Goal: Task Accomplishment & Management: Use online tool/utility

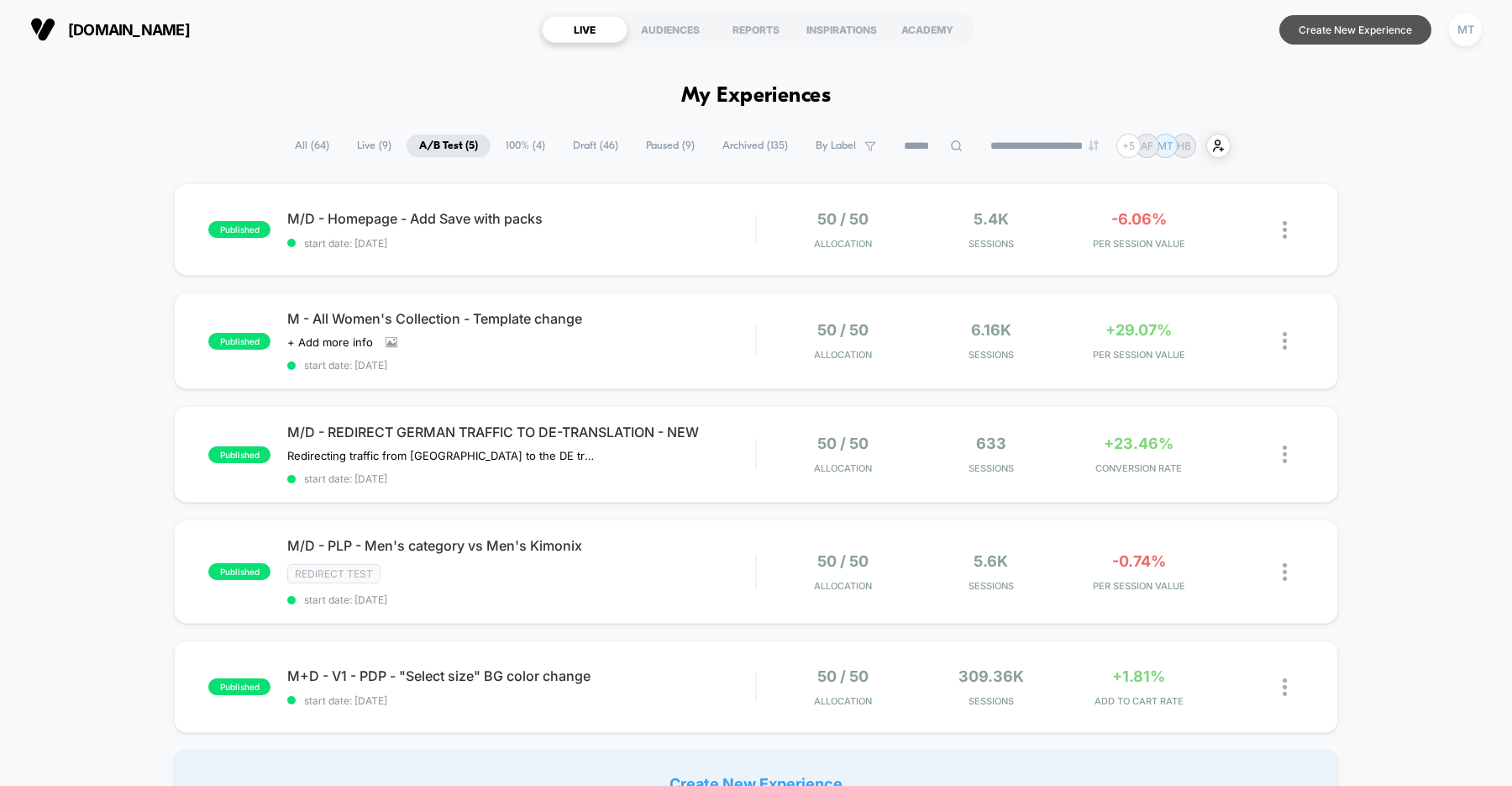
click at [1350, 28] on button "Create New Experience" at bounding box center [1355, 29] width 152 height 29
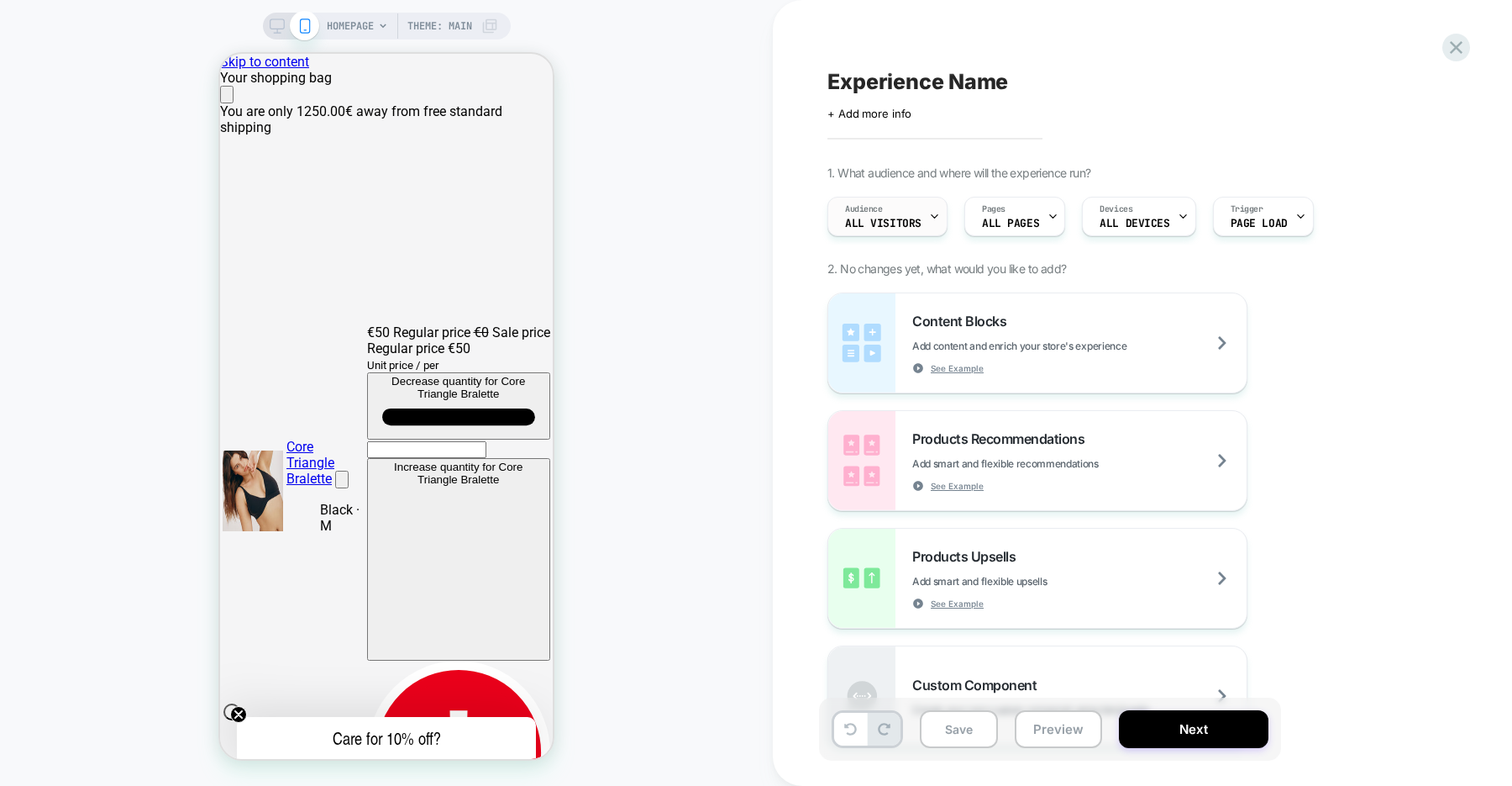
click at [900, 215] on div "Audience All Visitors" at bounding box center [883, 216] width 110 height 38
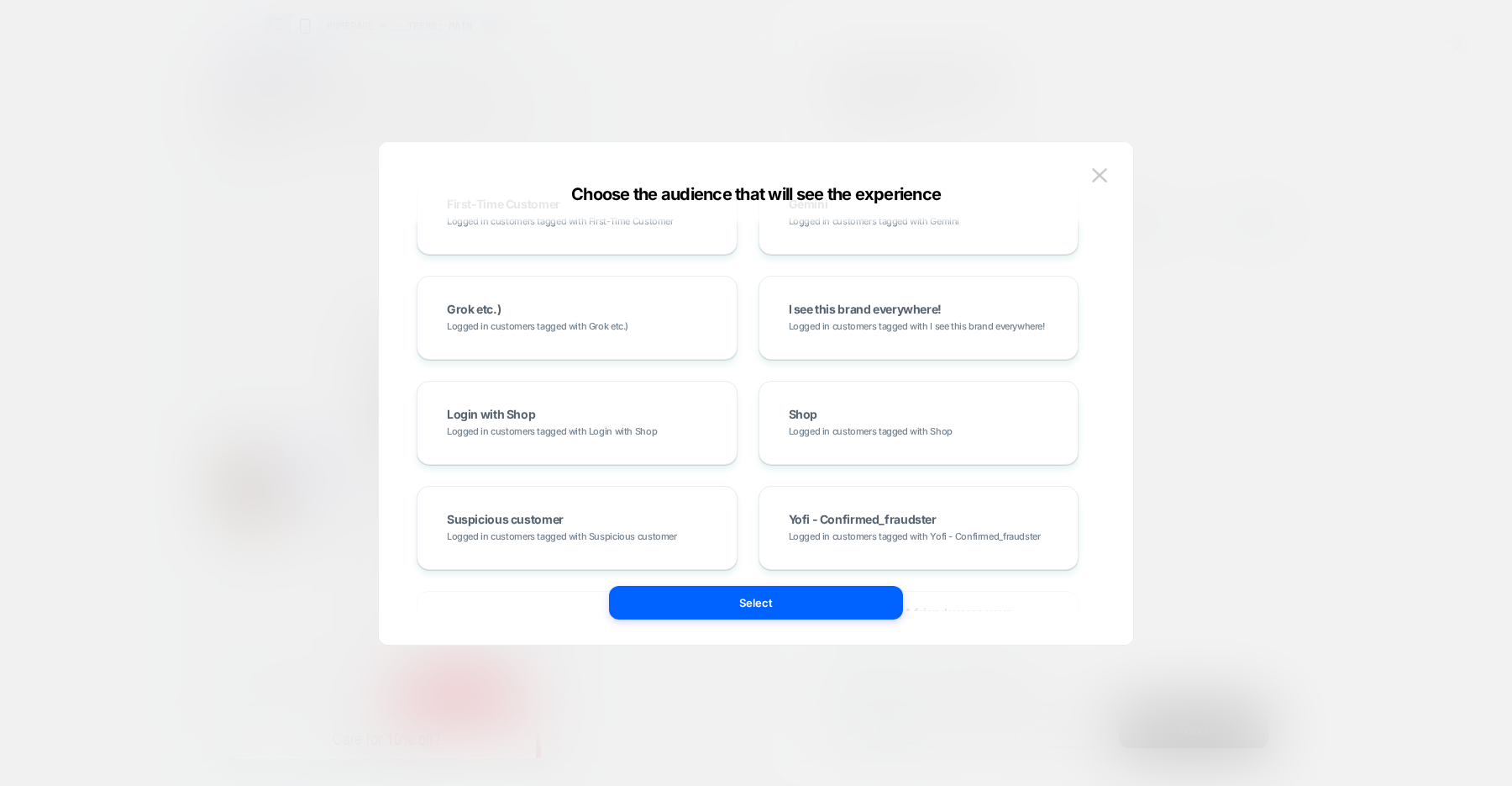
scroll to position [1207, 0]
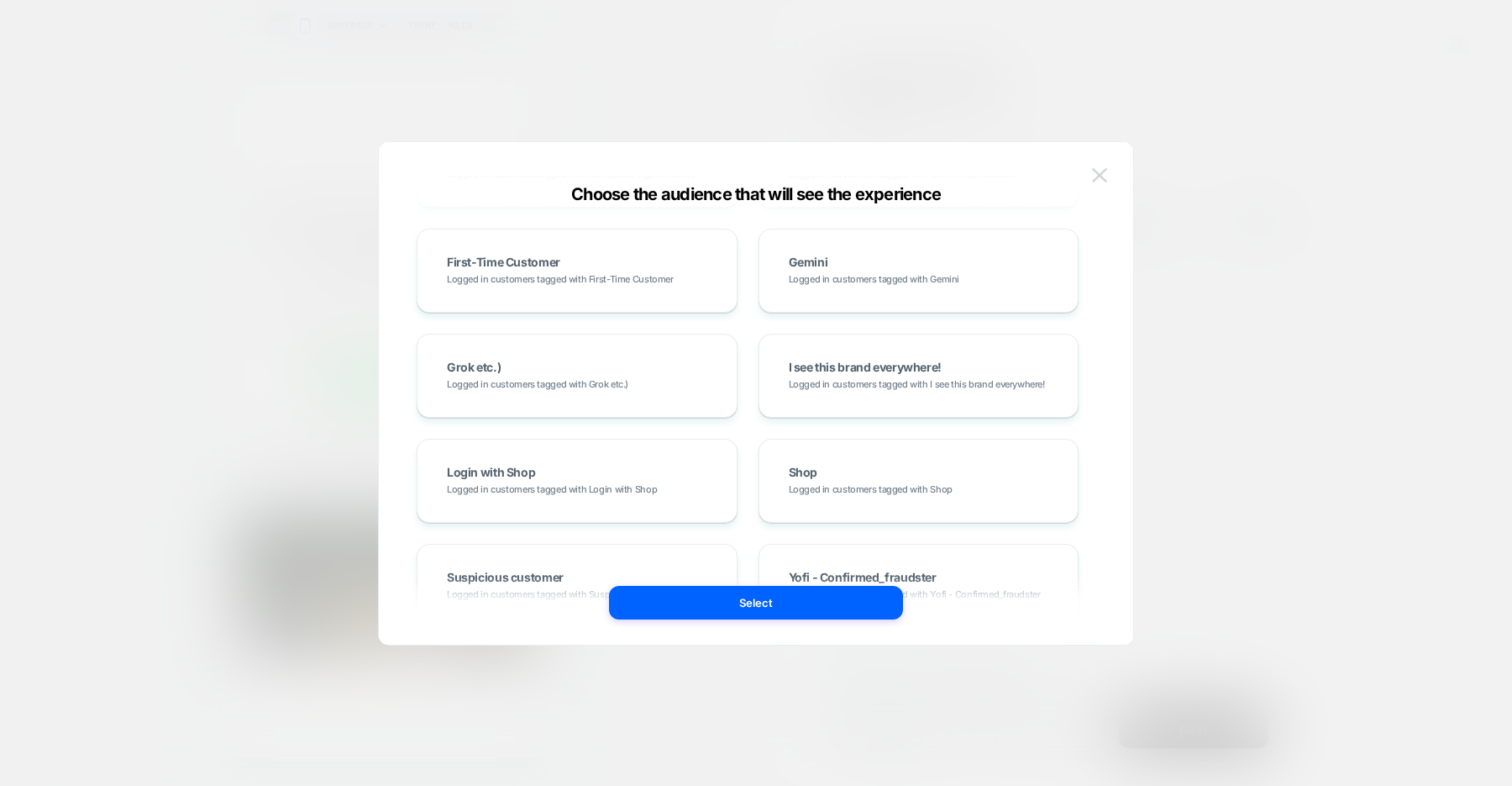
click at [1098, 175] on img at bounding box center [1099, 176] width 15 height 14
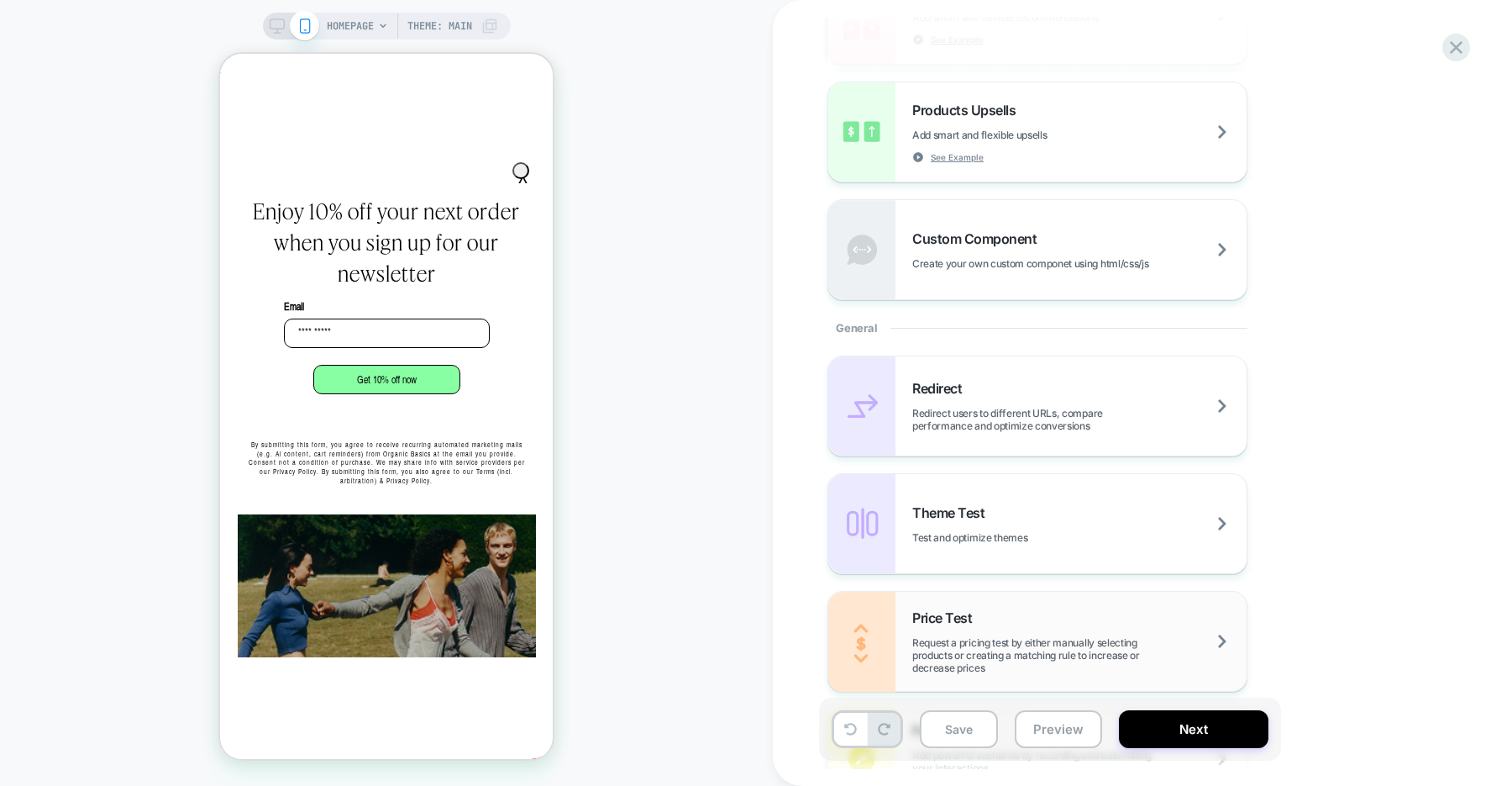
scroll to position [0, 0]
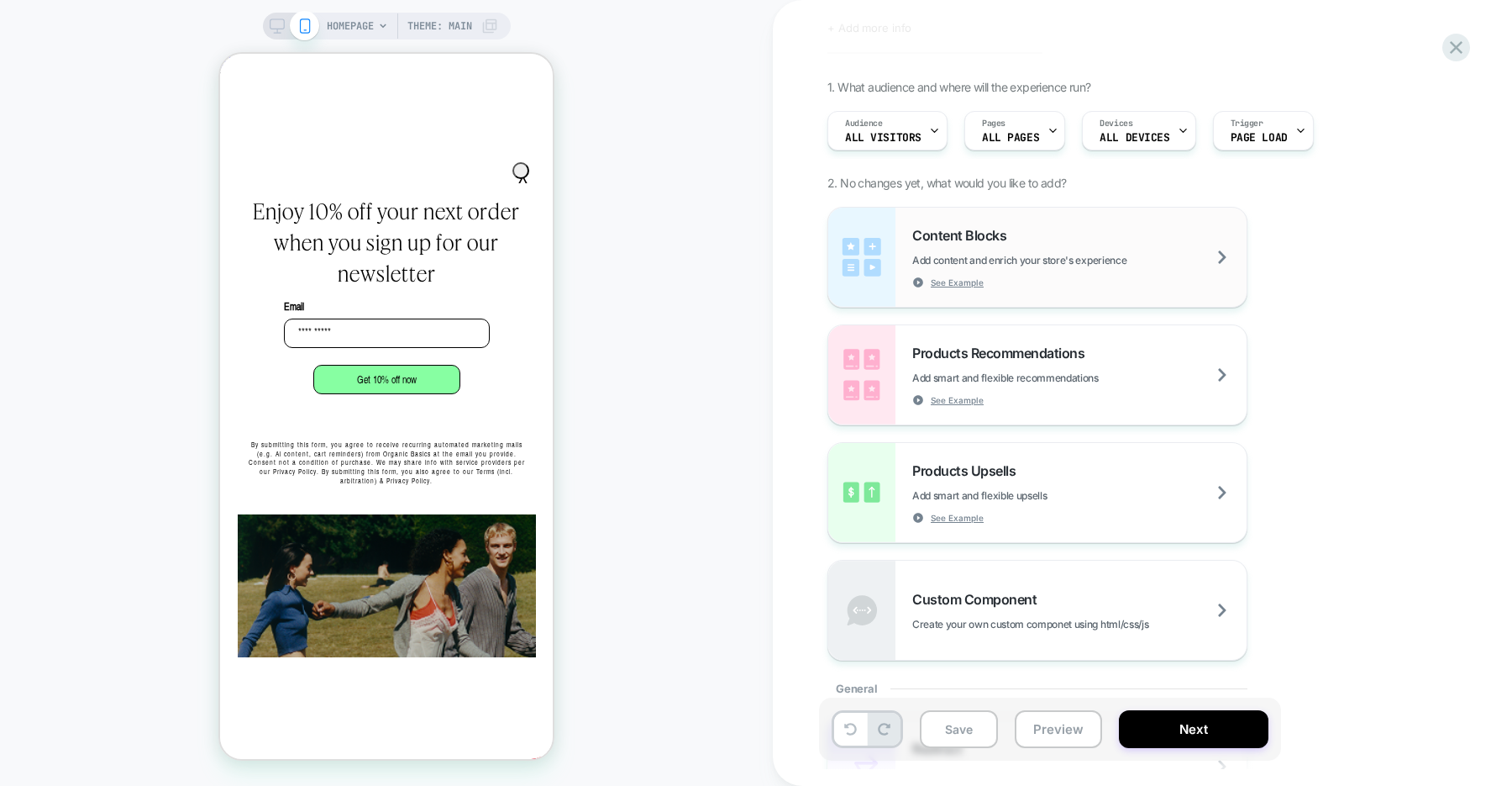
click at [1159, 266] on div "Content Blocks Add content and enrich your store's experience See Example" at bounding box center [1079, 258] width 334 height 62
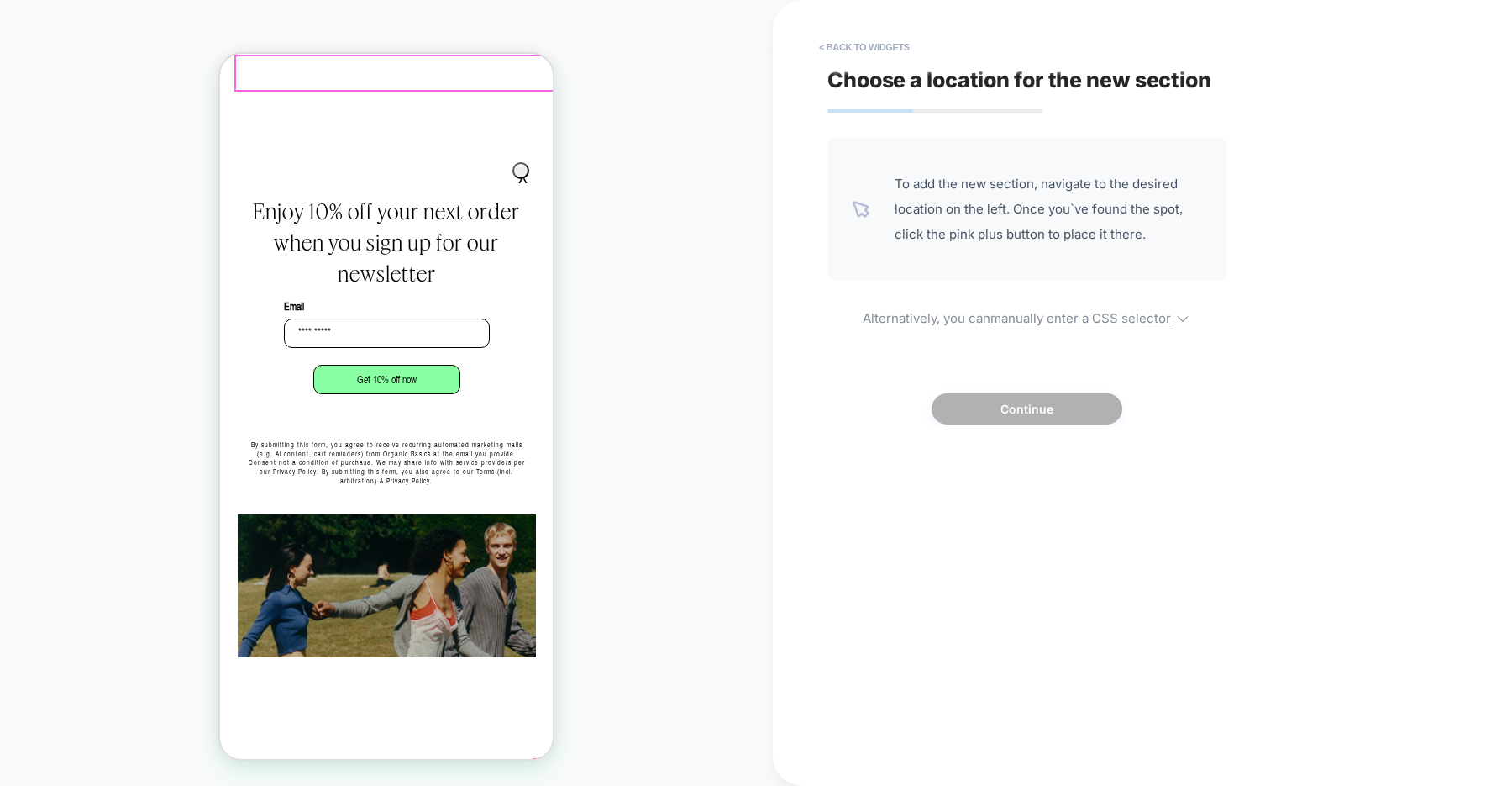
click at [540, 66] on div at bounding box center [395, 73] width 318 height 34
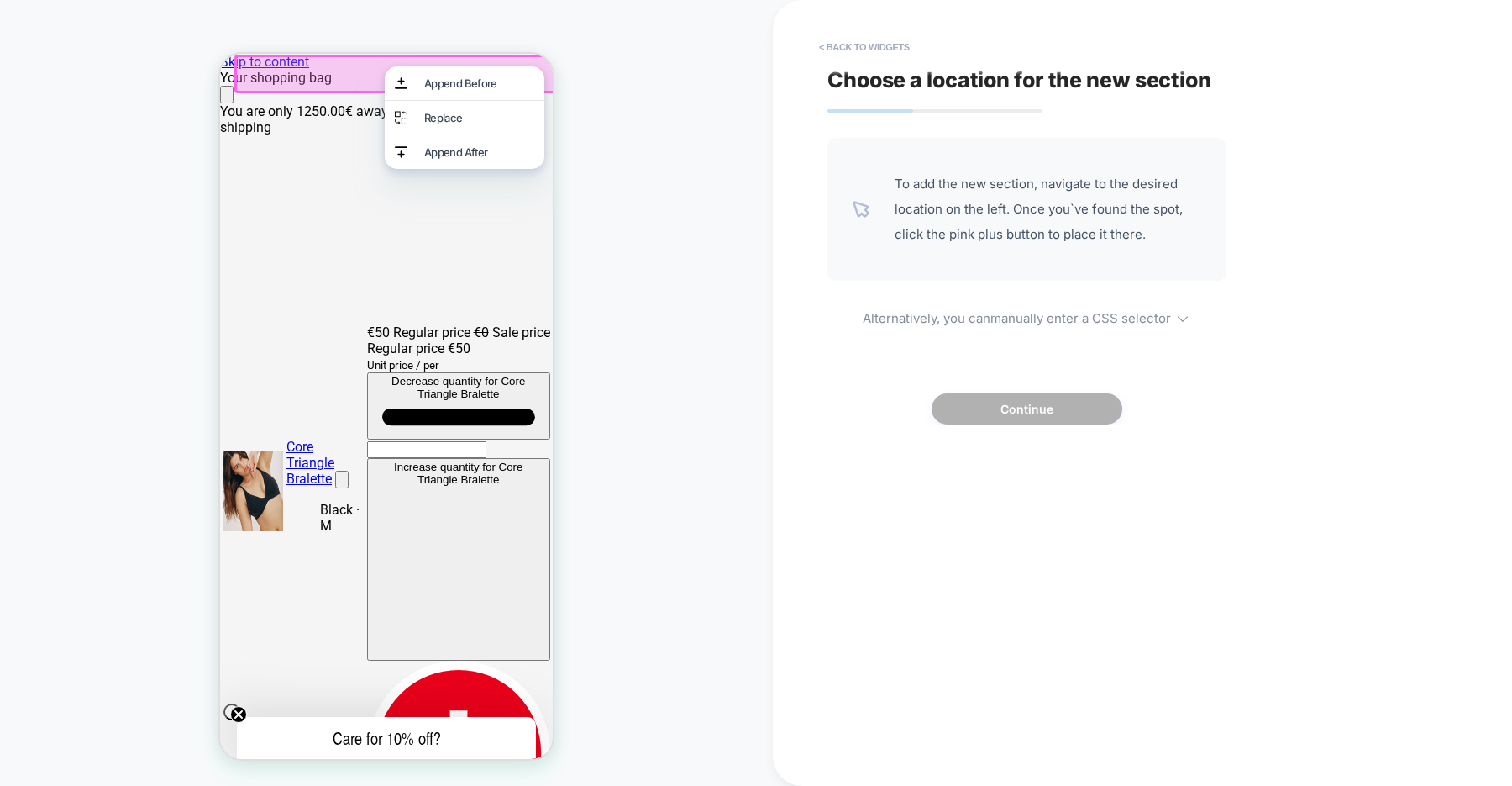
click at [671, 133] on div "HOMEPAGE Theme: MAIN" at bounding box center [386, 393] width 773 height 752
click at [840, 43] on button "< Back to widgets" at bounding box center [864, 47] width 108 height 26
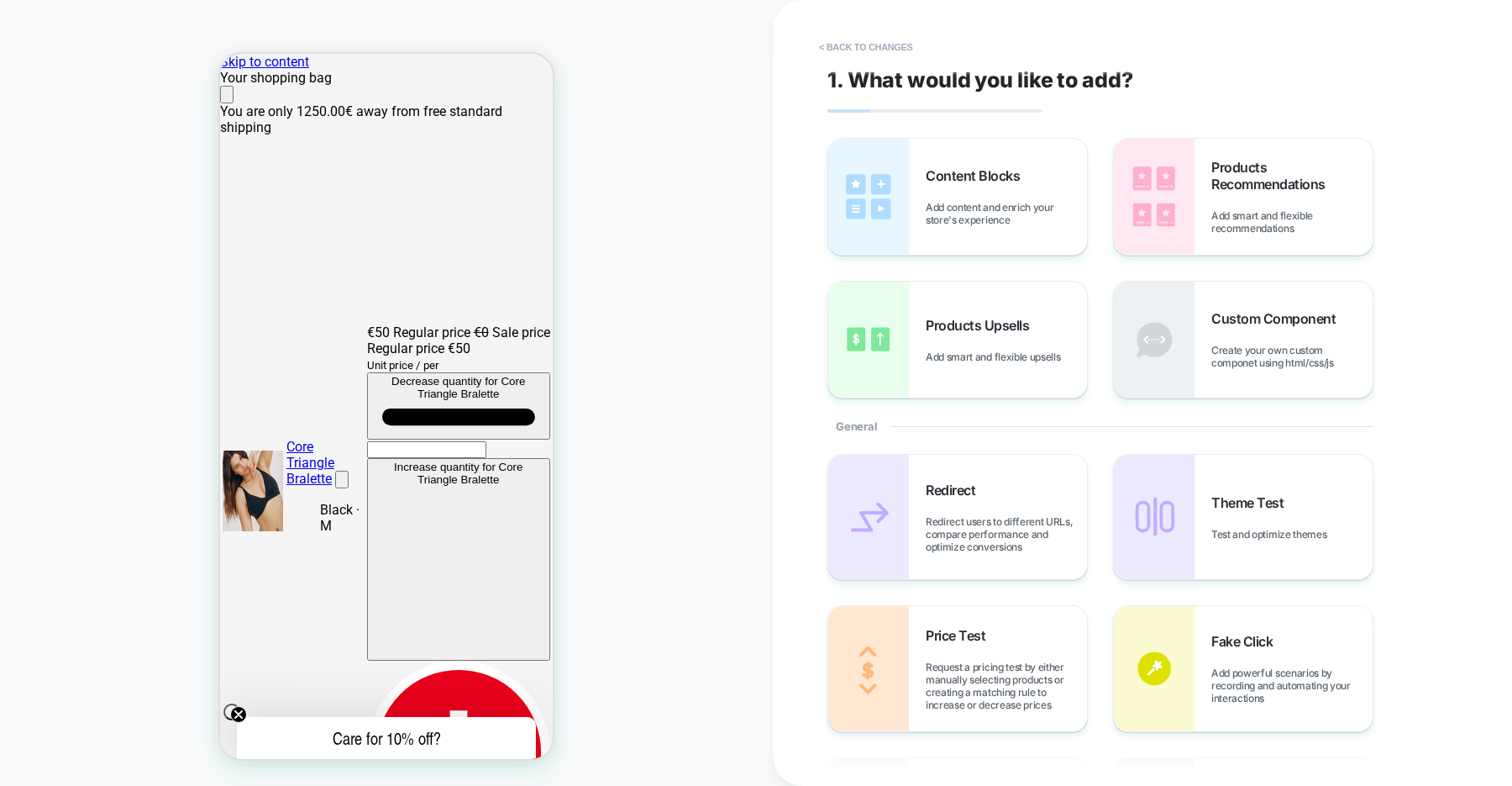
click at [227, 98] on icon "Close" at bounding box center [227, 98] width 0 height 0
click at [883, 232] on img at bounding box center [868, 196] width 80 height 116
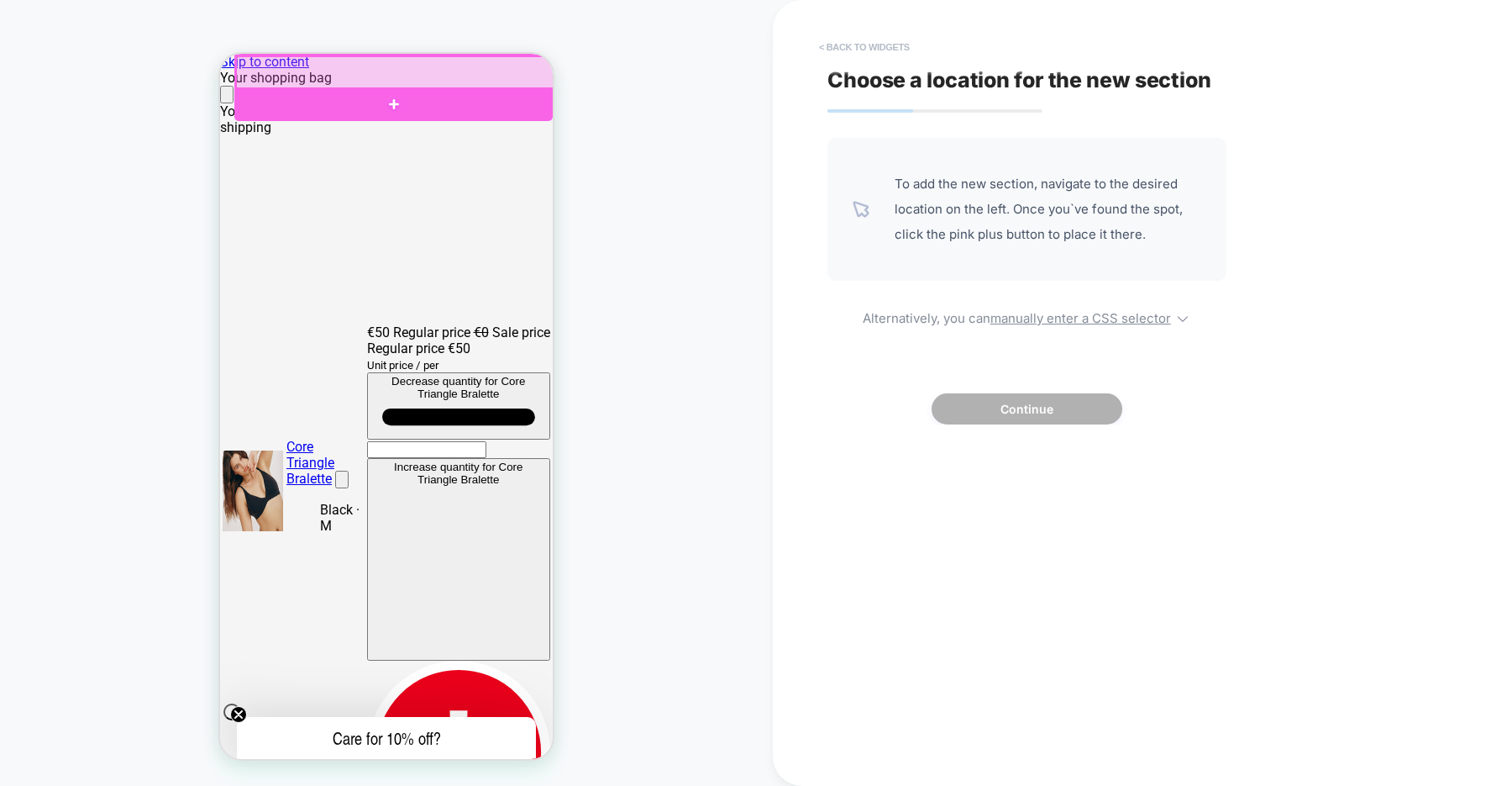
scroll to position [0, 666]
click at [855, 47] on button "< Back to widgets" at bounding box center [864, 47] width 108 height 26
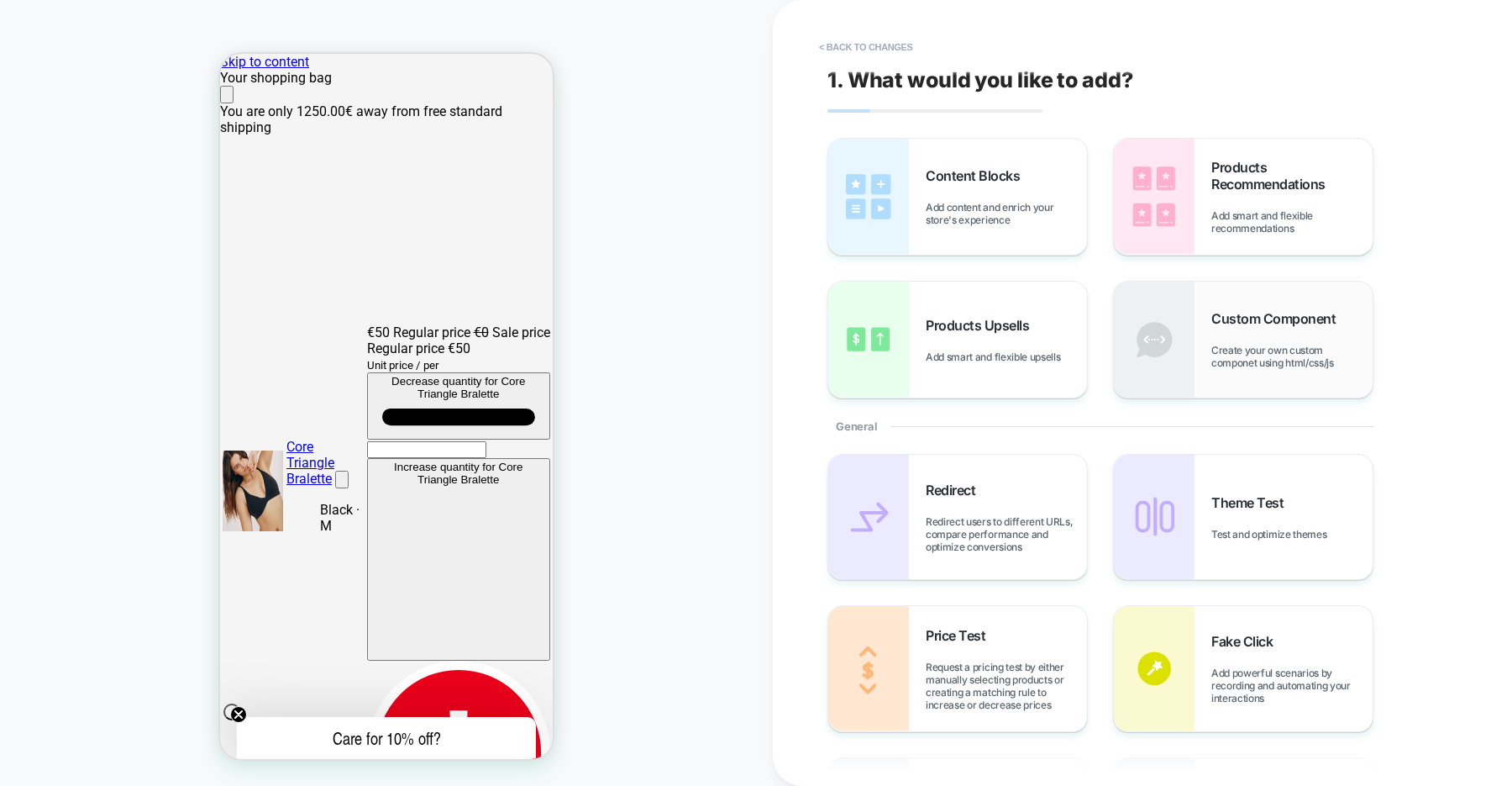
click at [1160, 348] on img at bounding box center [1153, 339] width 80 height 116
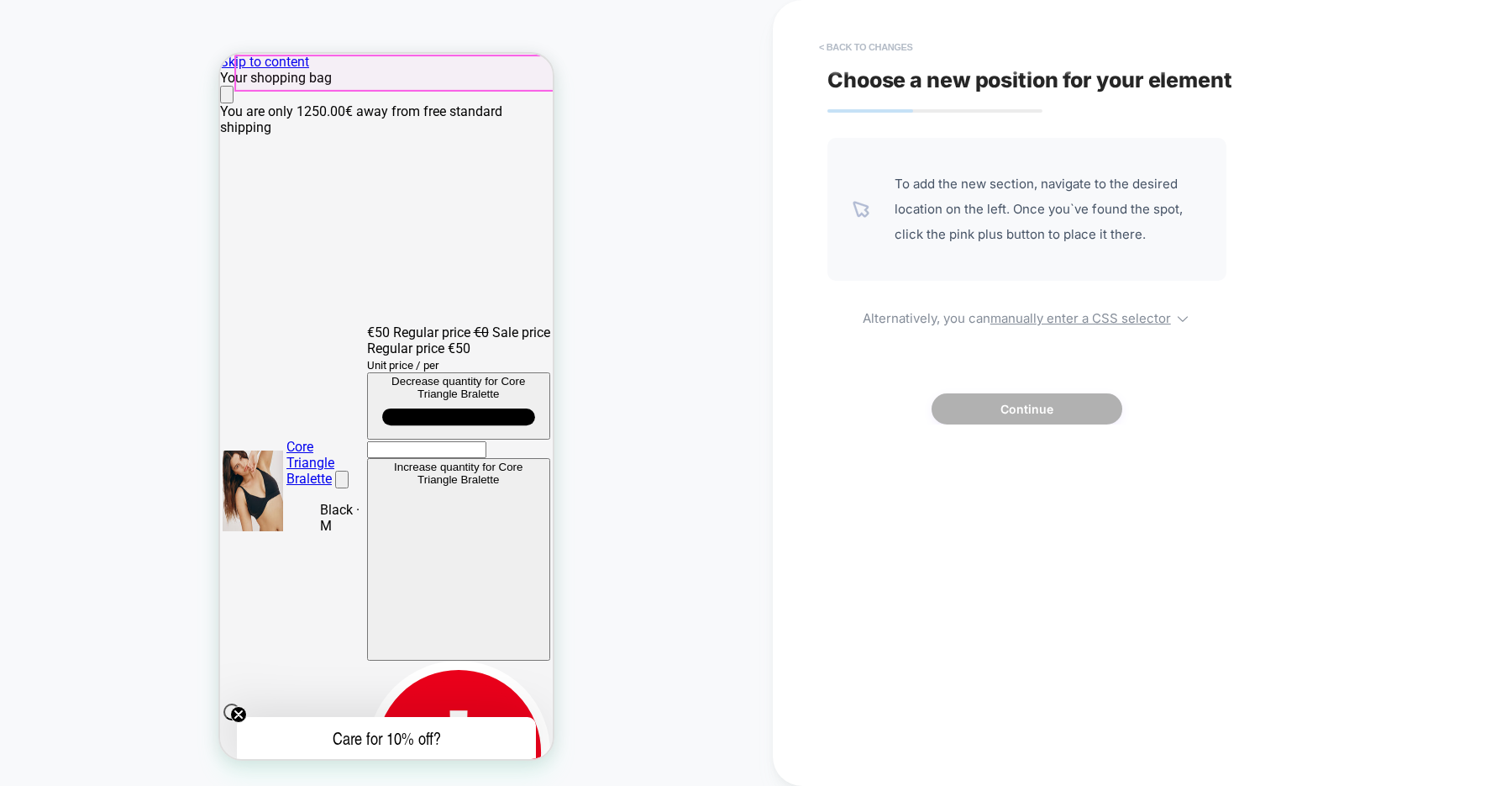
click at [853, 45] on button "< Back to changes" at bounding box center [866, 47] width 111 height 26
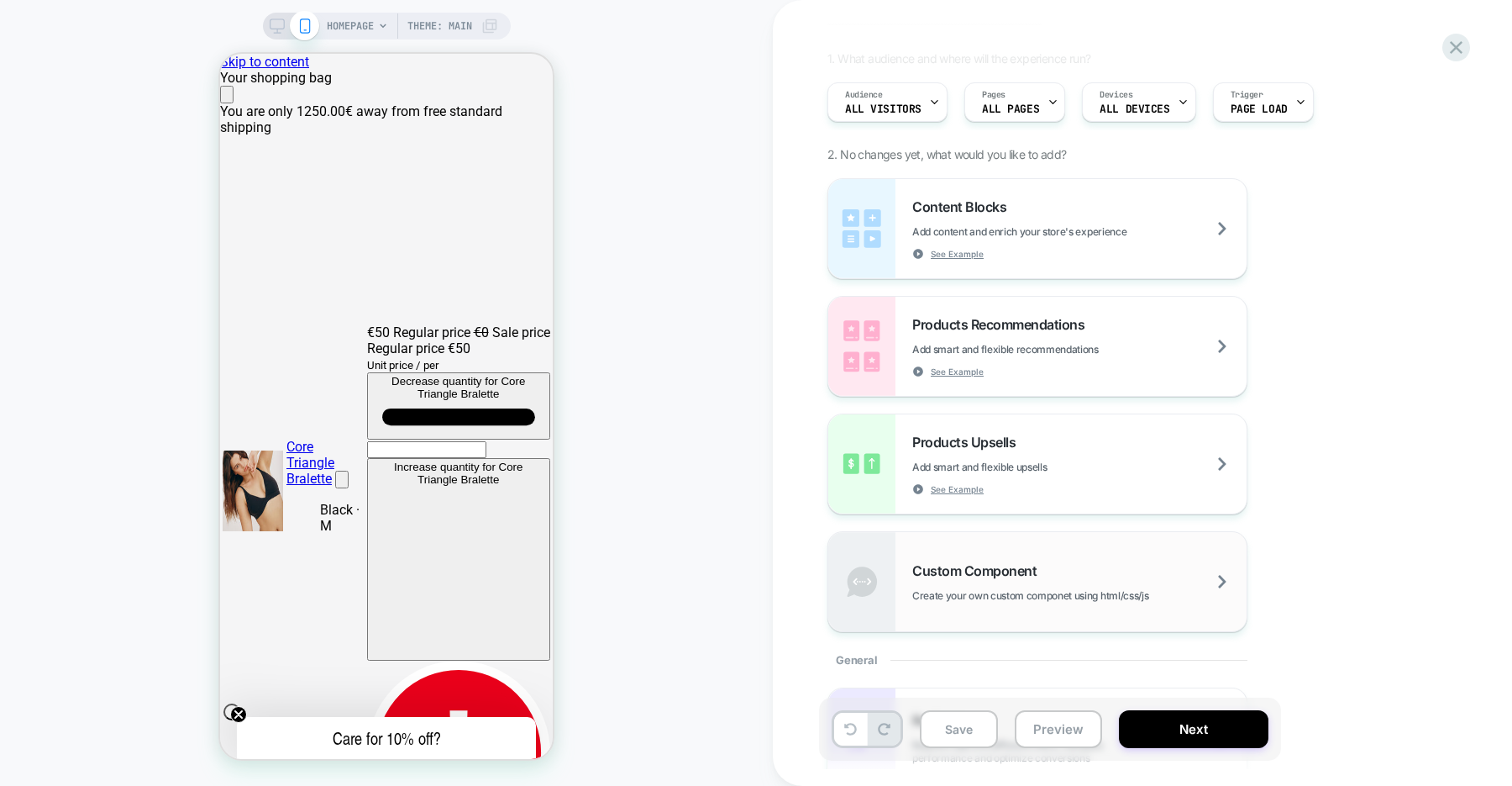
scroll to position [119, 0]
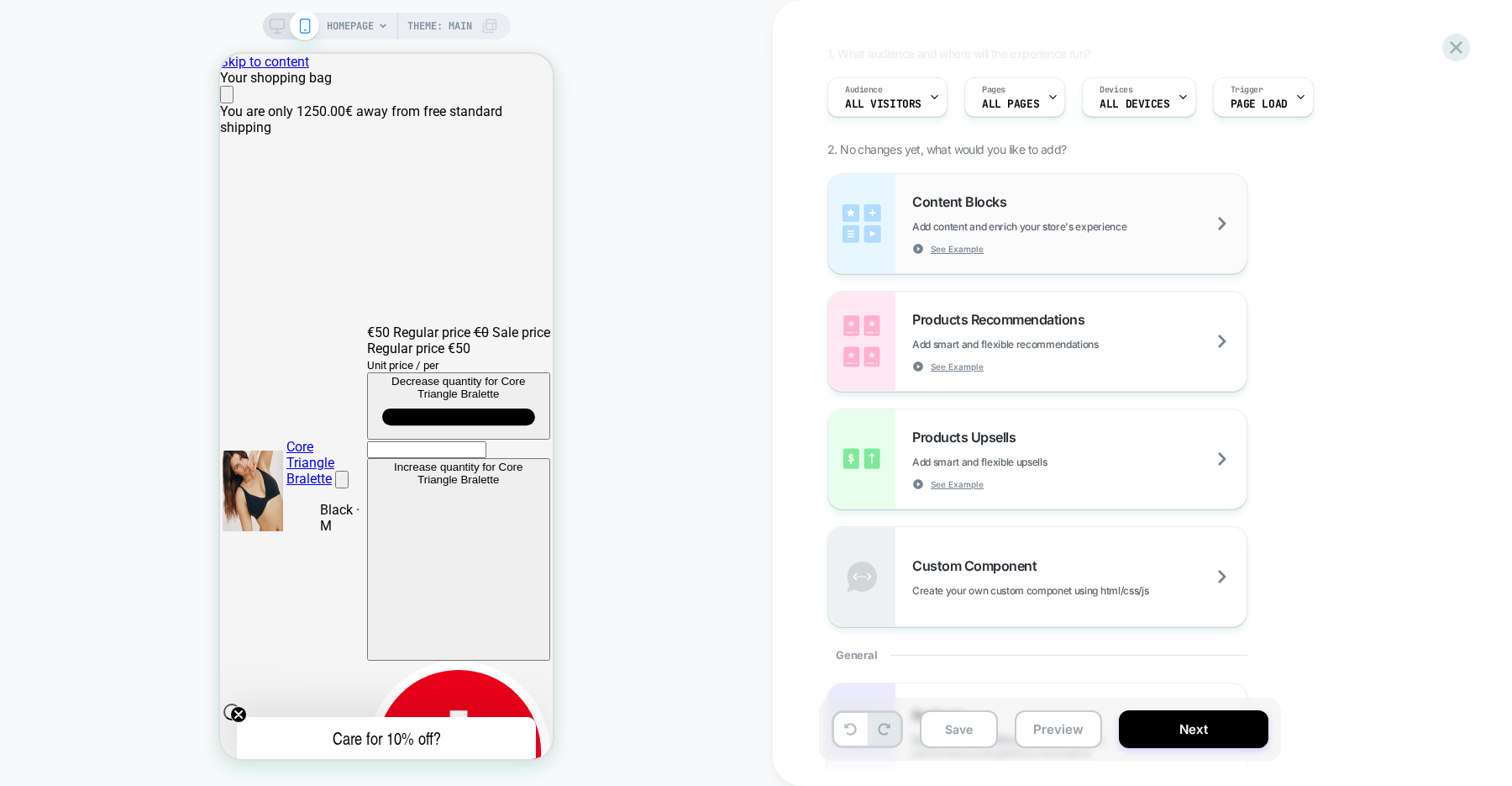
click at [1159, 231] on span "Add content and enrich your store's experience" at bounding box center [1061, 227] width 298 height 12
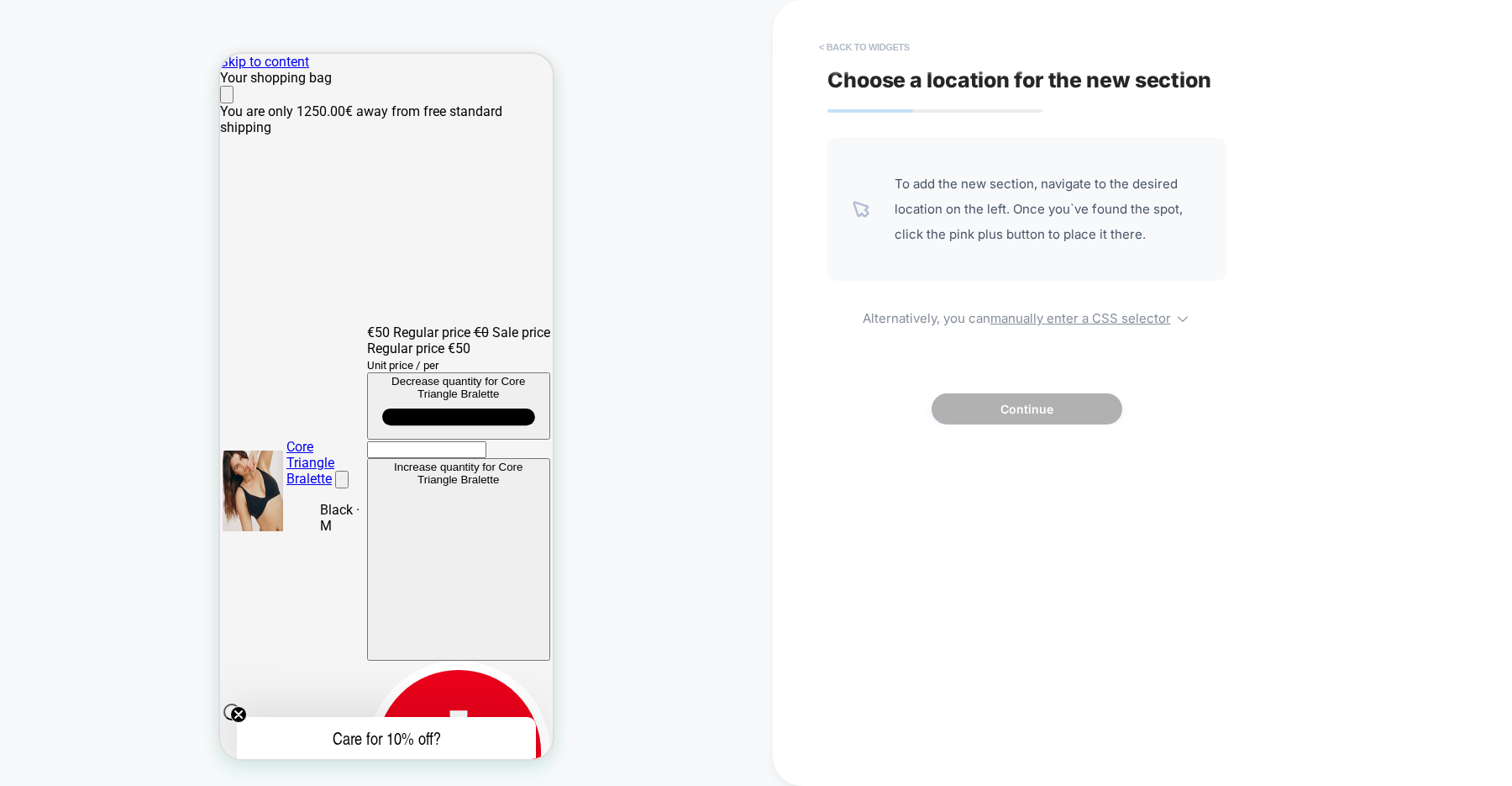
click at [861, 46] on button "< Back to widgets" at bounding box center [864, 47] width 108 height 26
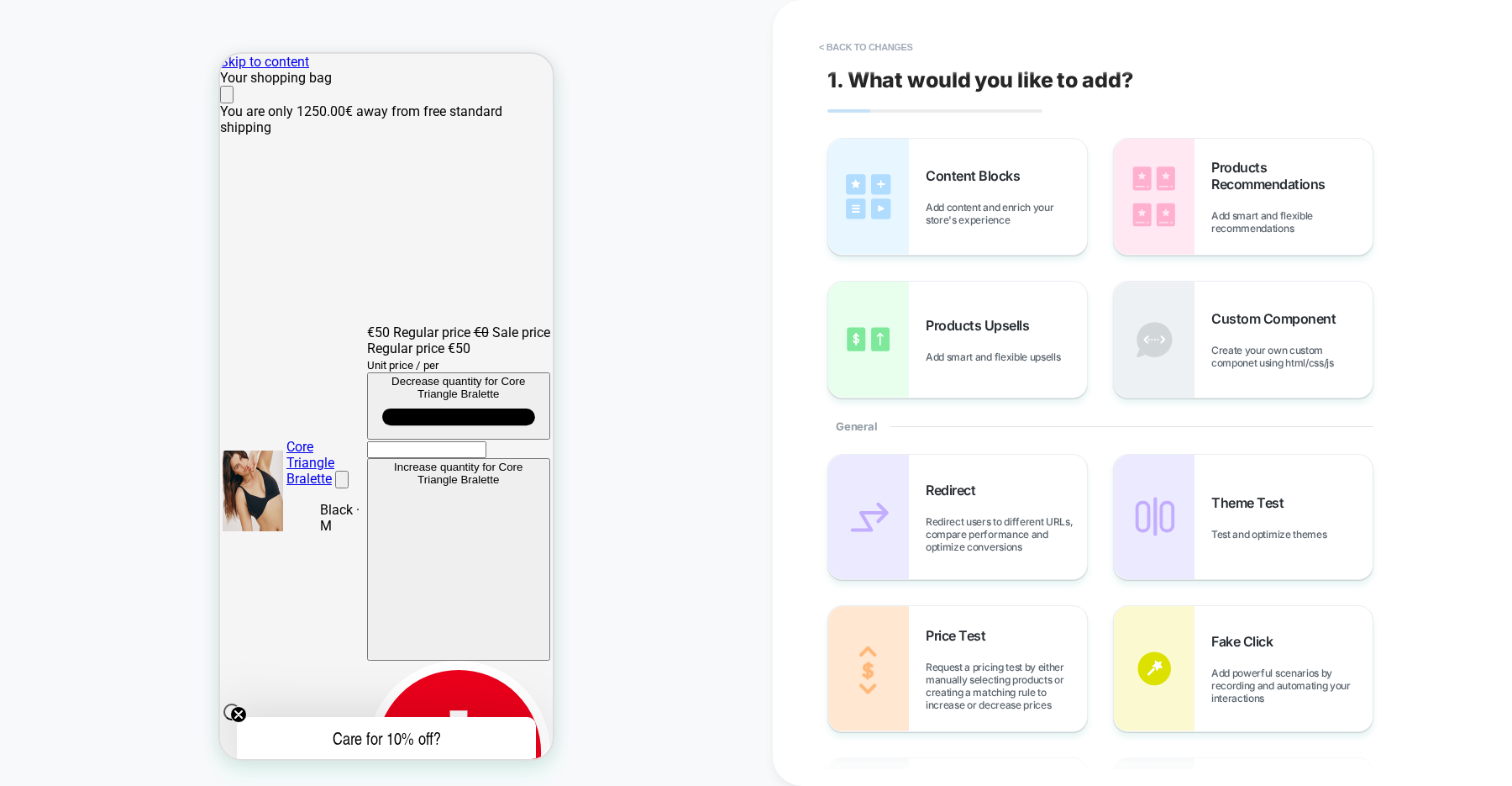
scroll to position [0, 666]
click at [949, 373] on div "Products Upsells Add smart and flexible upsells" at bounding box center [957, 339] width 258 height 116
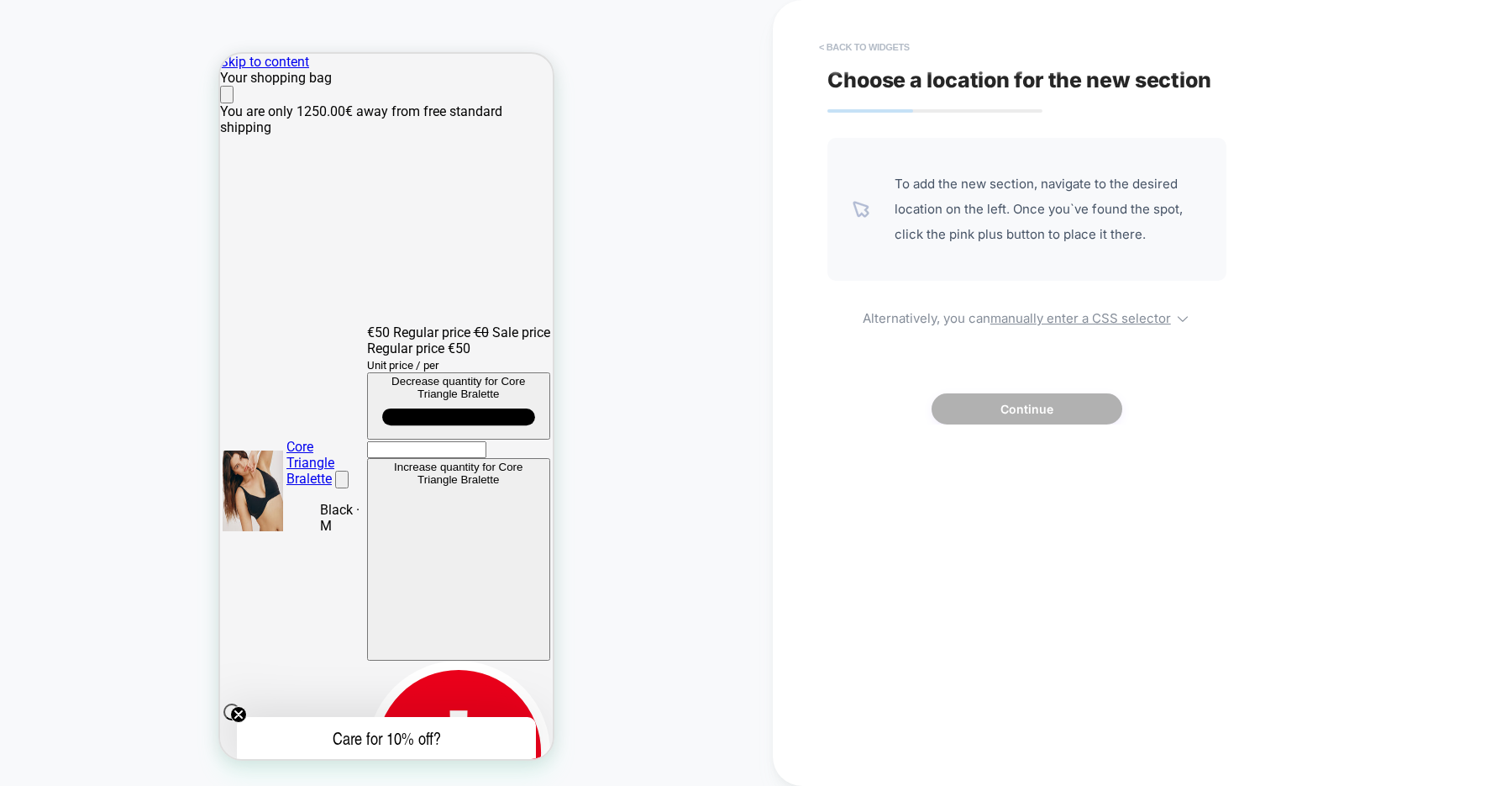
click at [875, 45] on button "< Back to widgets" at bounding box center [864, 47] width 108 height 26
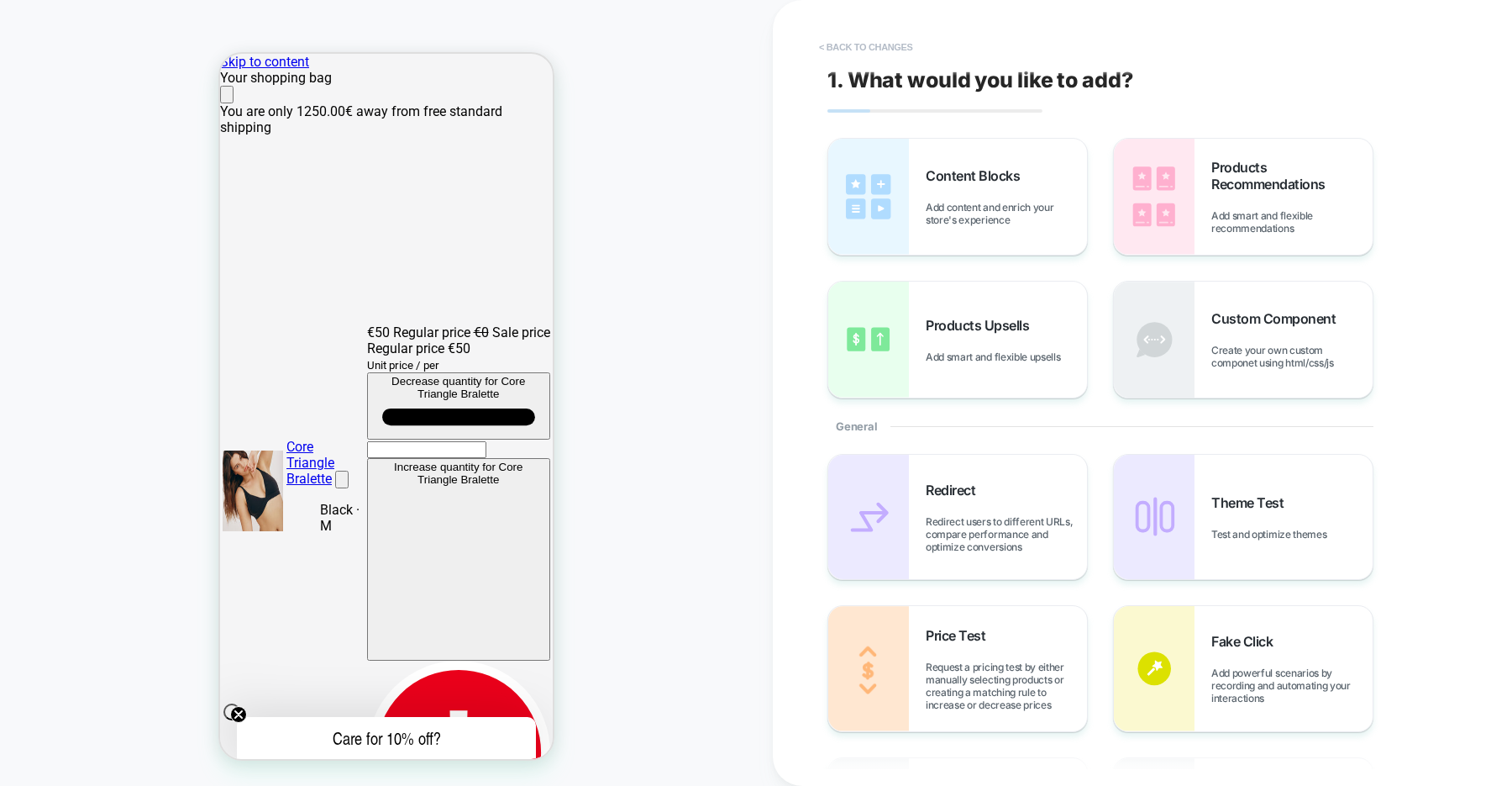
click at [878, 46] on button "< Back to changes" at bounding box center [866, 47] width 111 height 26
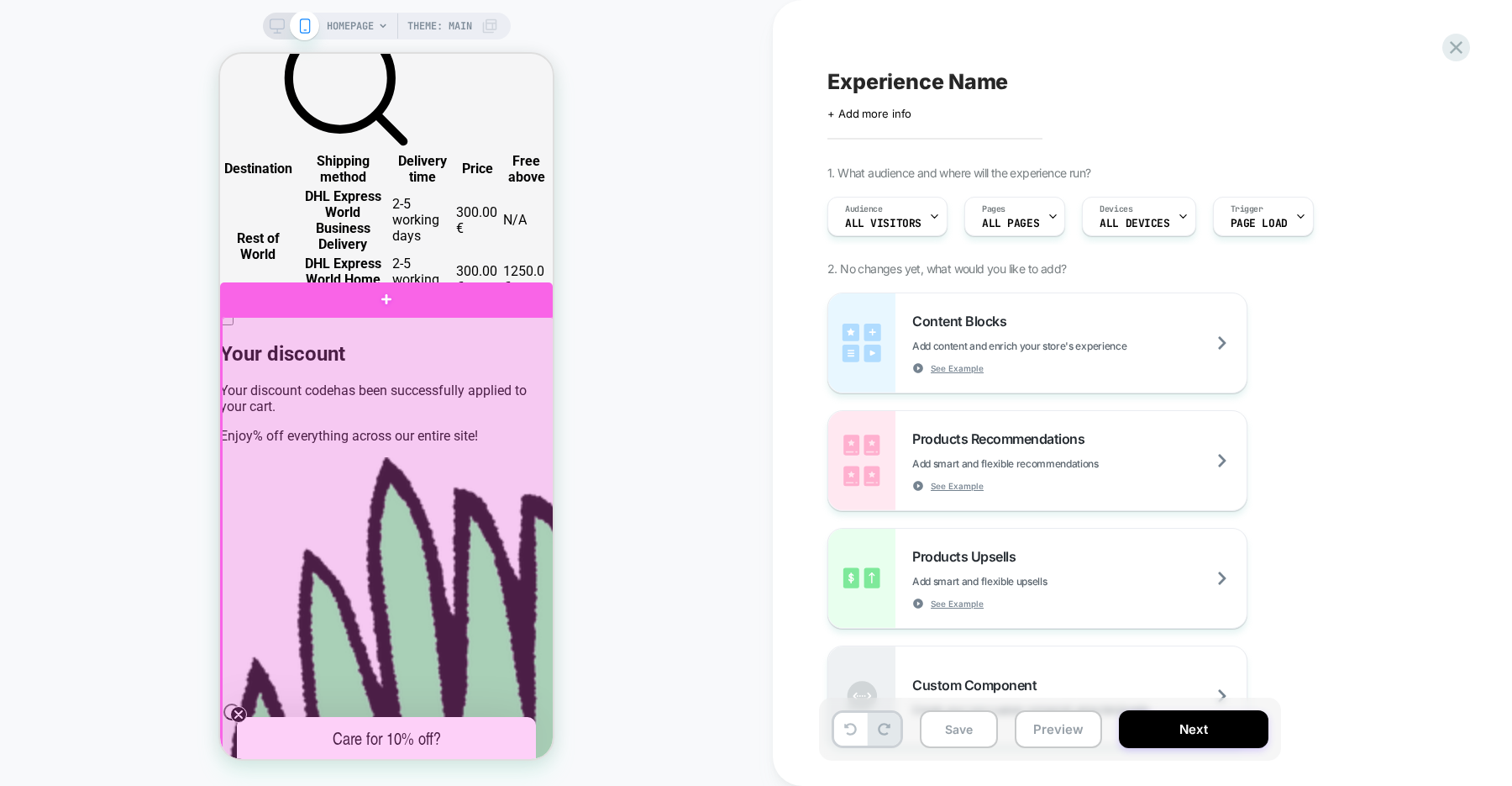
scroll to position [1255, 0]
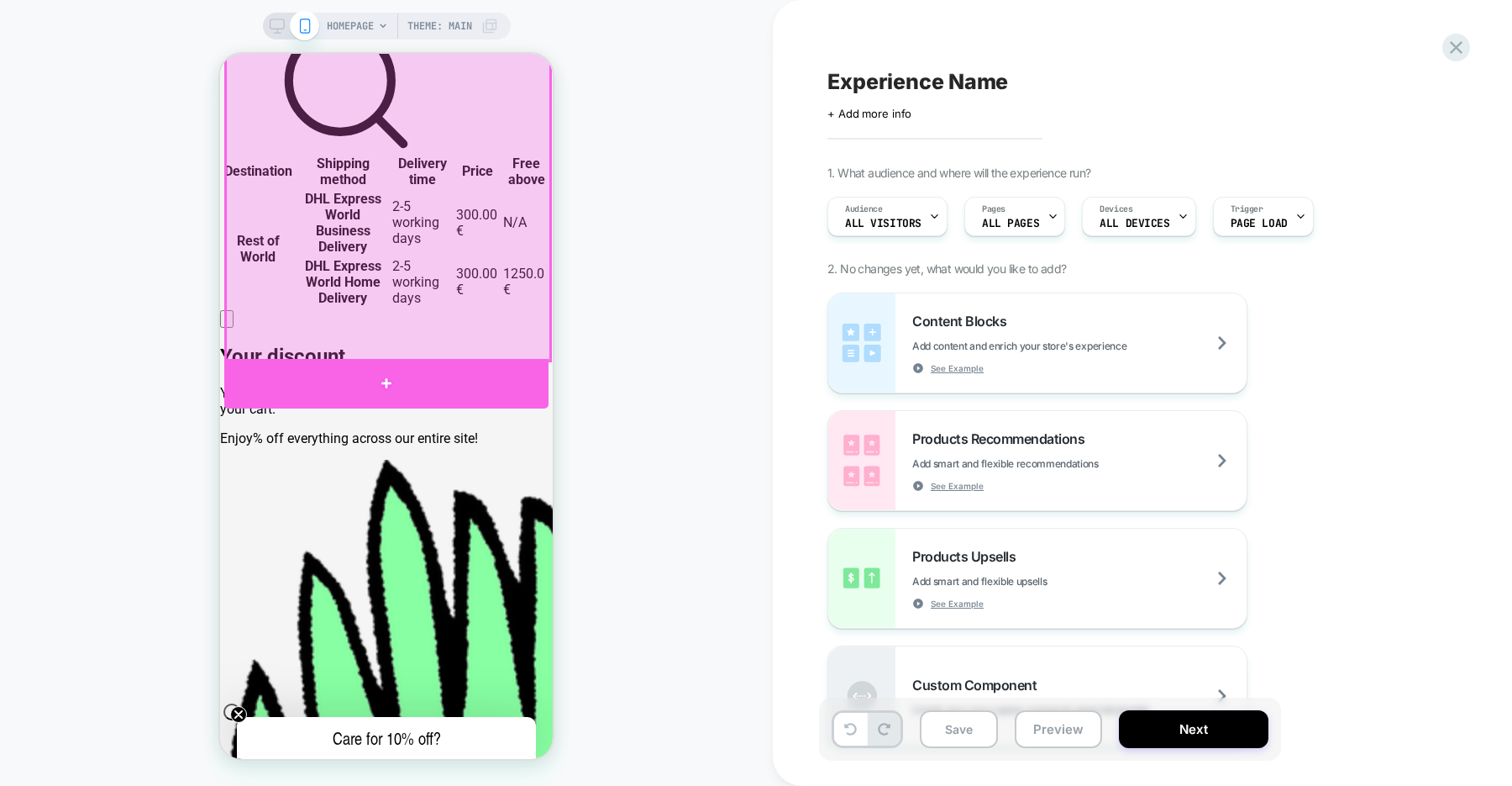
click at [387, 376] on div at bounding box center [386, 384] width 324 height 49
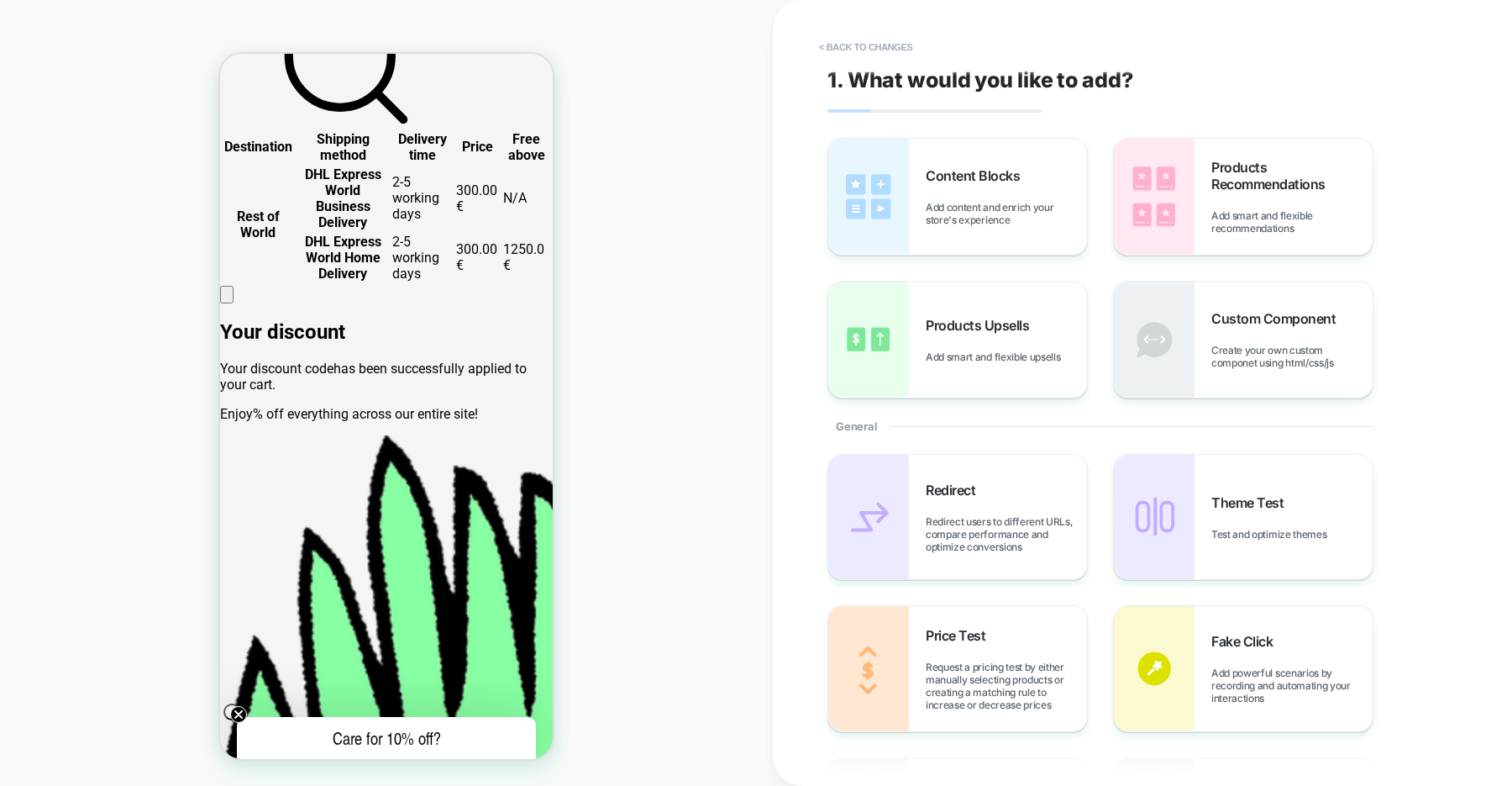
scroll to position [0, 666]
click at [1073, 240] on div "Content Blocks Add content and enrich your store's experience" at bounding box center [957, 196] width 258 height 116
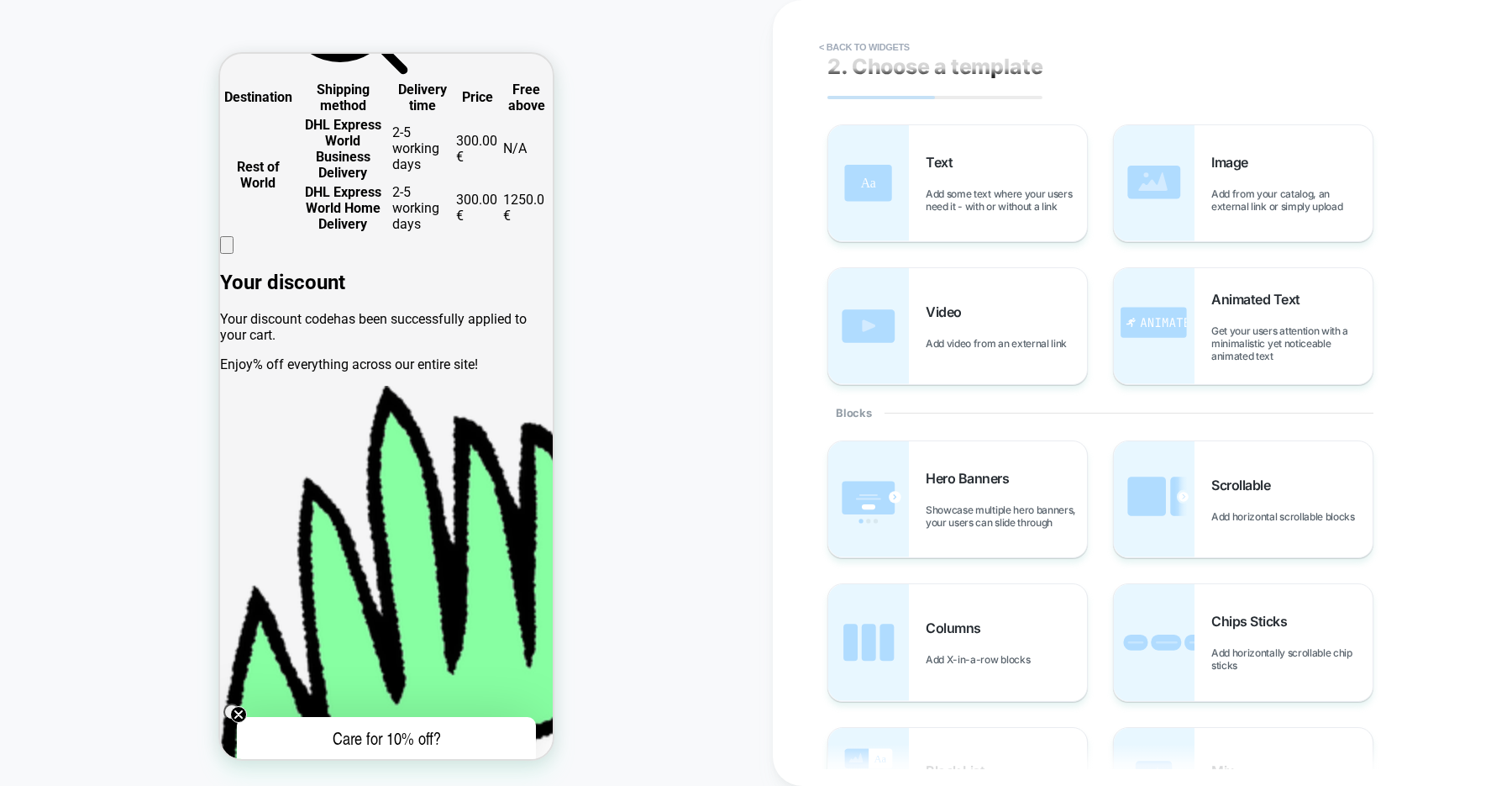
scroll to position [0, 0]
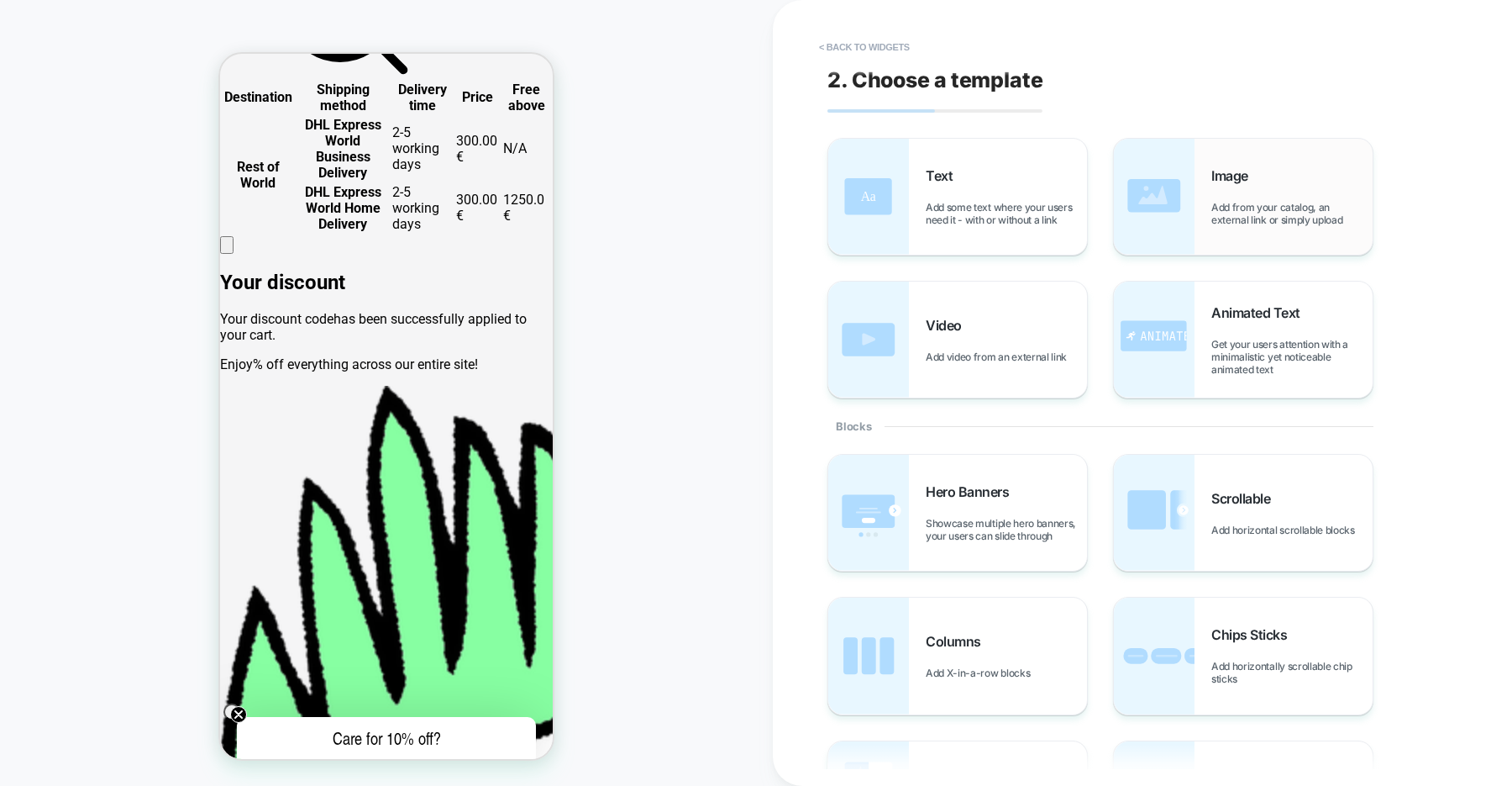
click at [1138, 204] on img at bounding box center [1153, 196] width 80 height 116
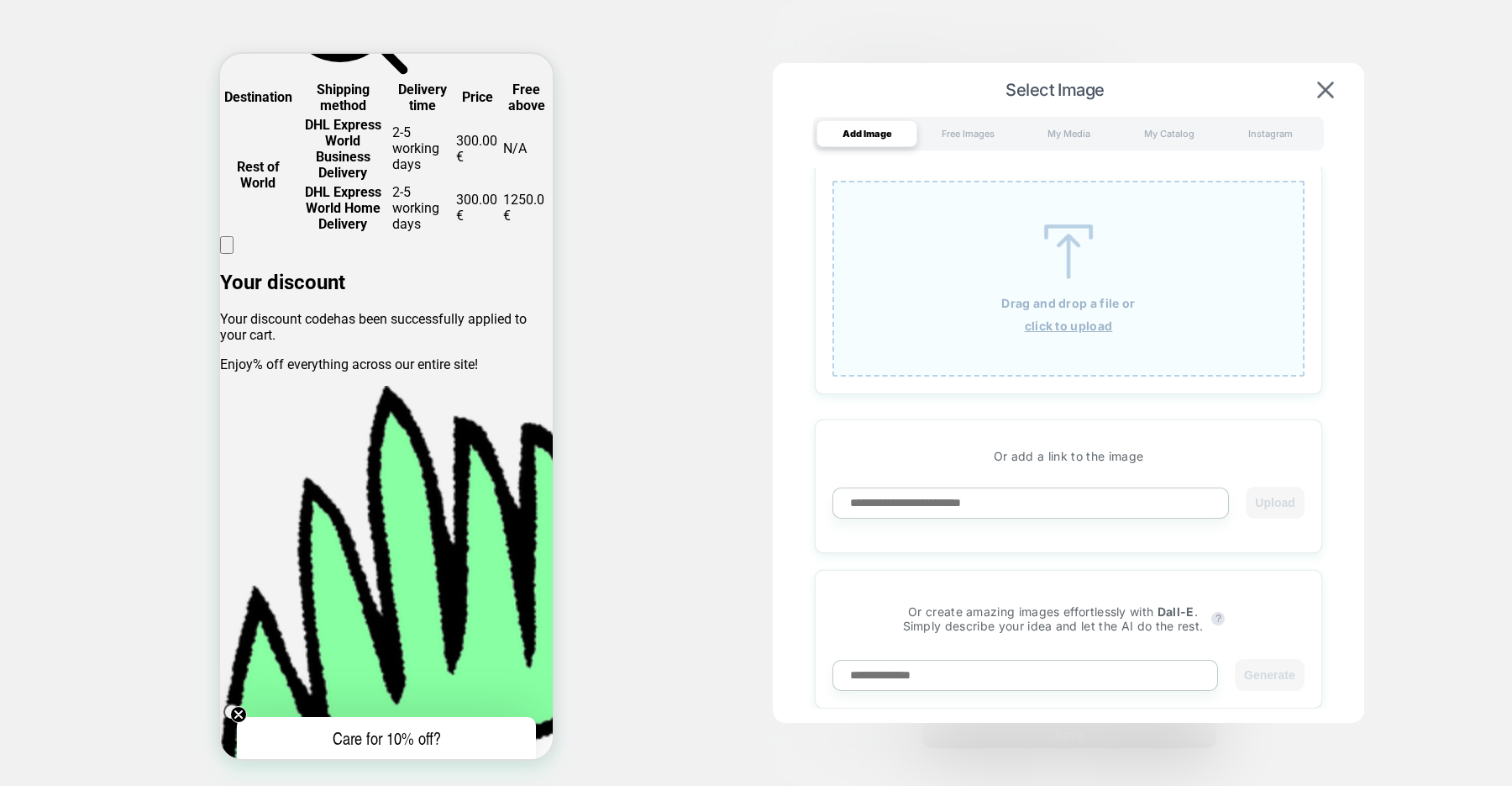
scroll to position [0, 666]
click at [960, 305] on div "Drag and drop a file or click to upload" at bounding box center [1068, 279] width 472 height 196
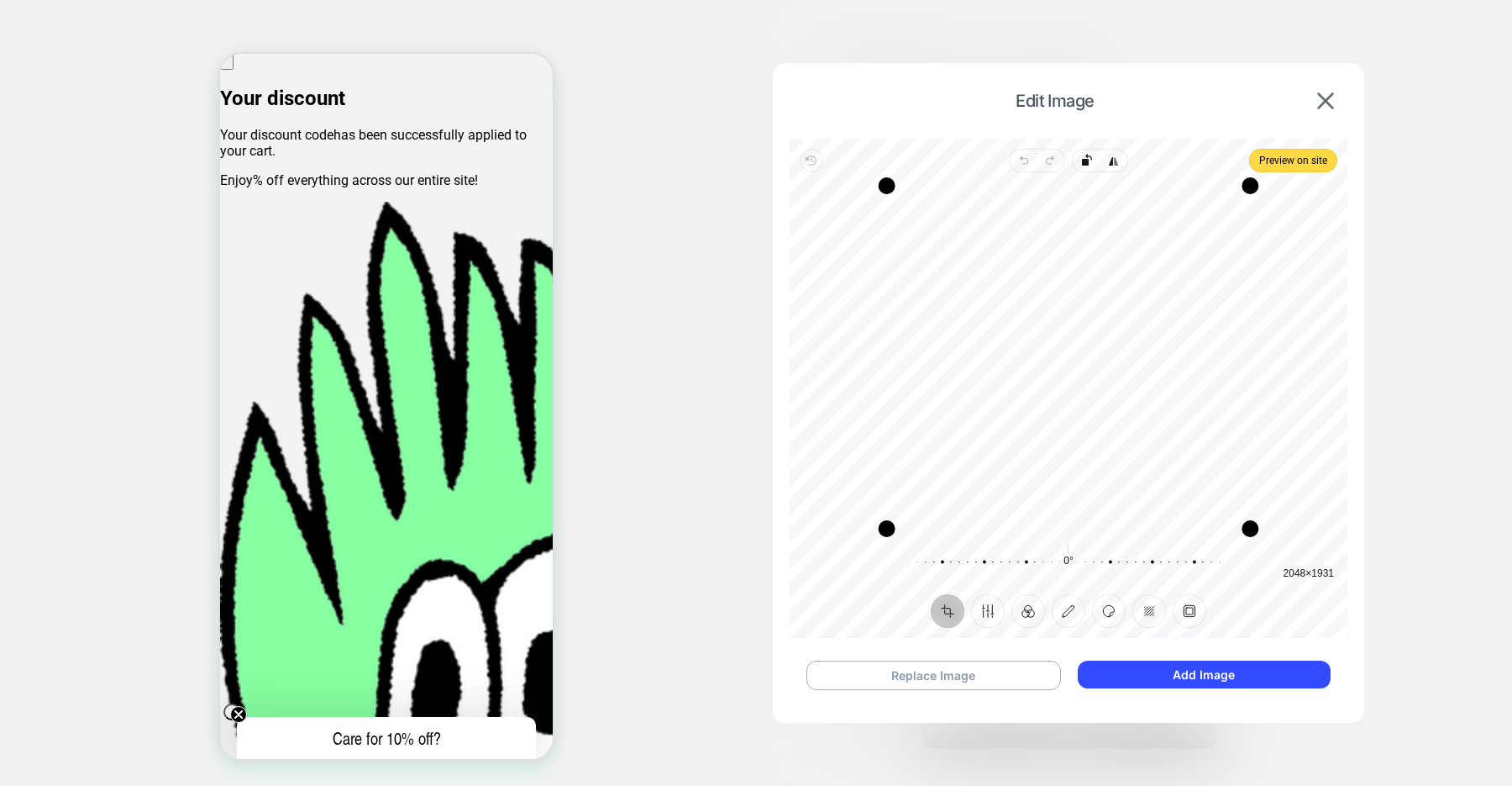
scroll to position [1516, 0]
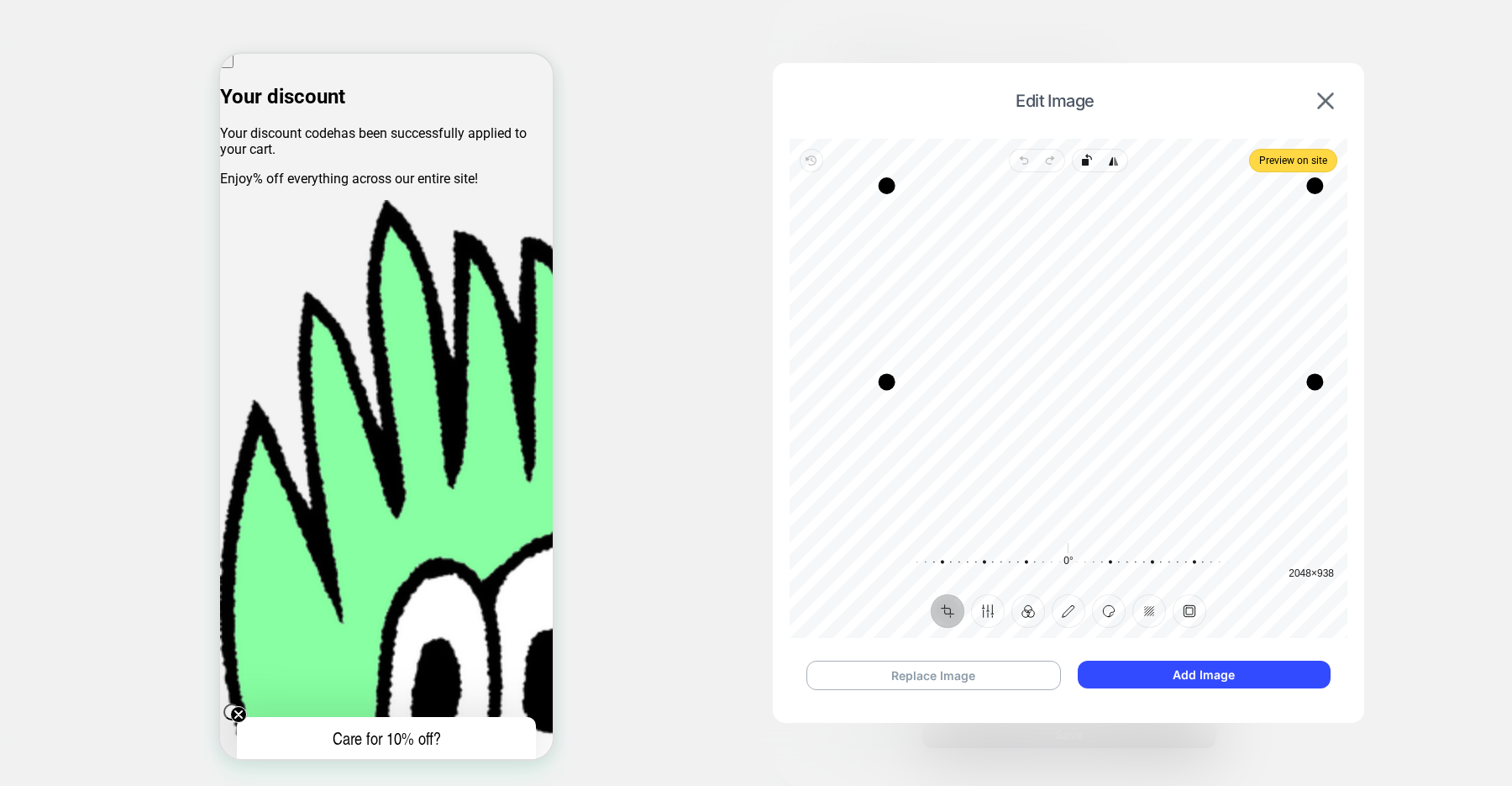
drag, startPoint x: 1255, startPoint y: 528, endPoint x: 1320, endPoint y: 384, distance: 158.0
click at [1320, 384] on div "Drag corner br" at bounding box center [1315, 381] width 17 height 17
drag, startPoint x: 1183, startPoint y: 251, endPoint x: 1141, endPoint y: 276, distance: 48.9
click at [1141, 276] on div "Recenter" at bounding box center [1069, 357] width 531 height 343
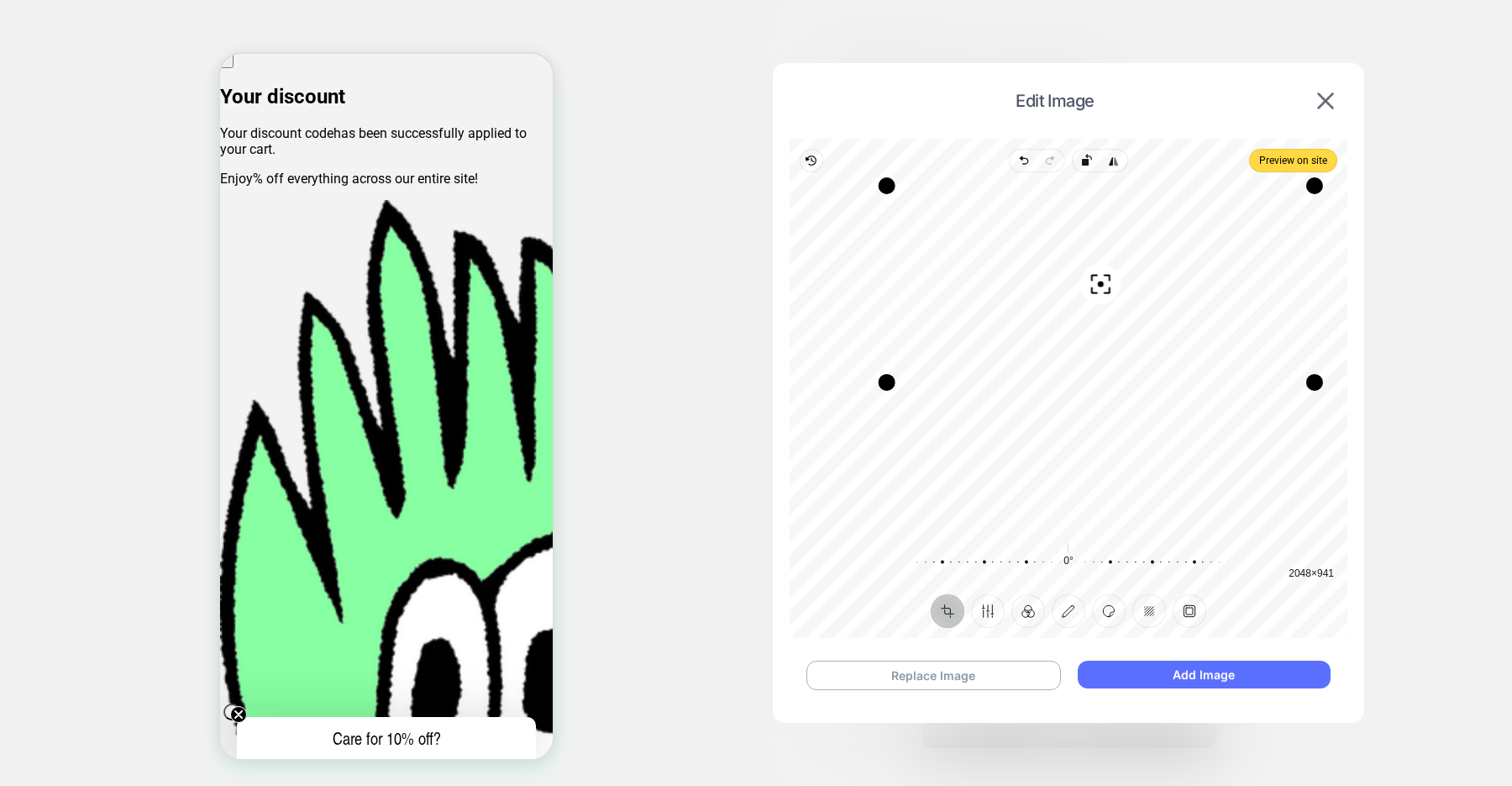
click at [1199, 676] on button "Add Image" at bounding box center [1203, 674] width 253 height 27
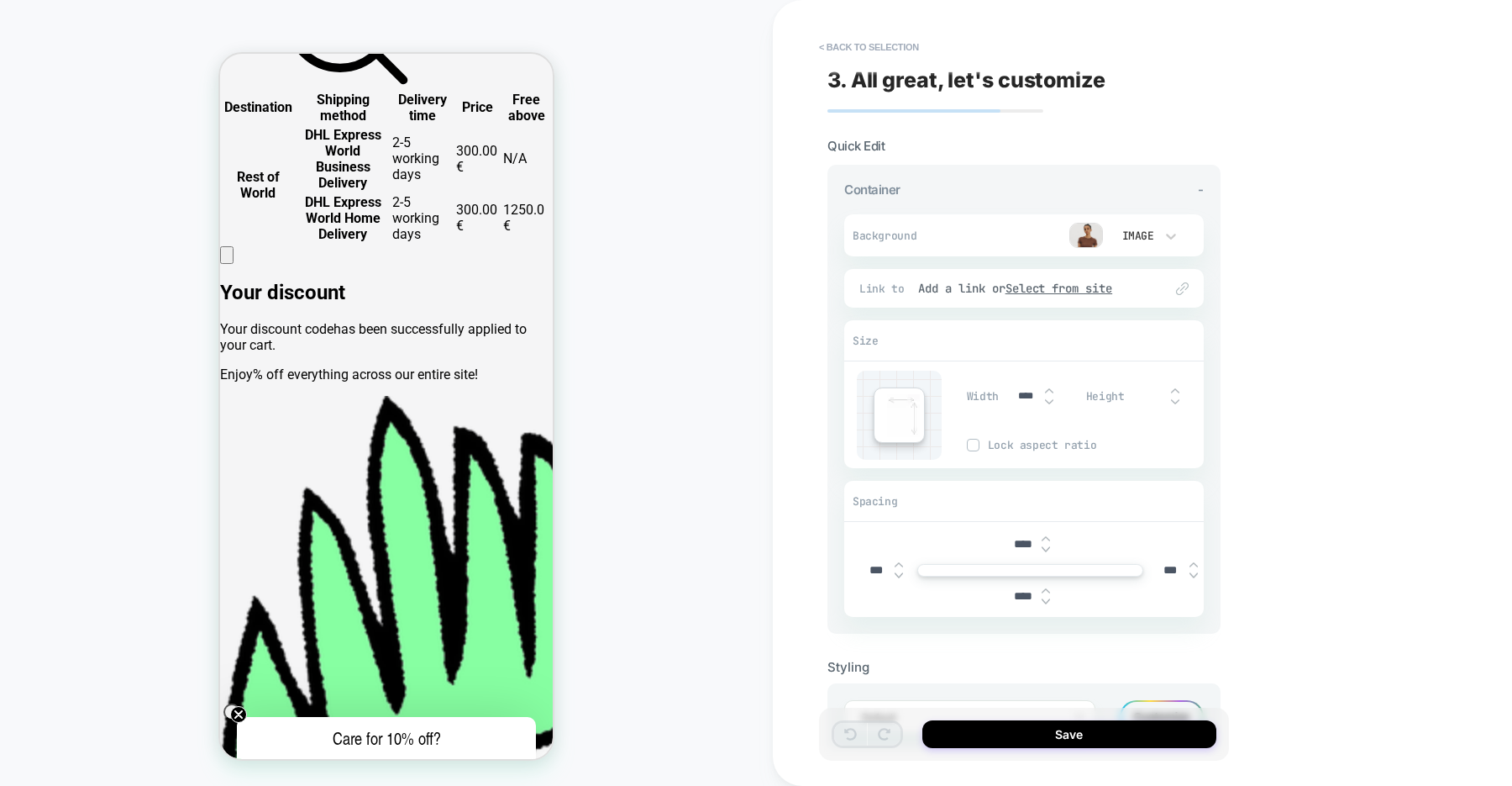
scroll to position [0, 391]
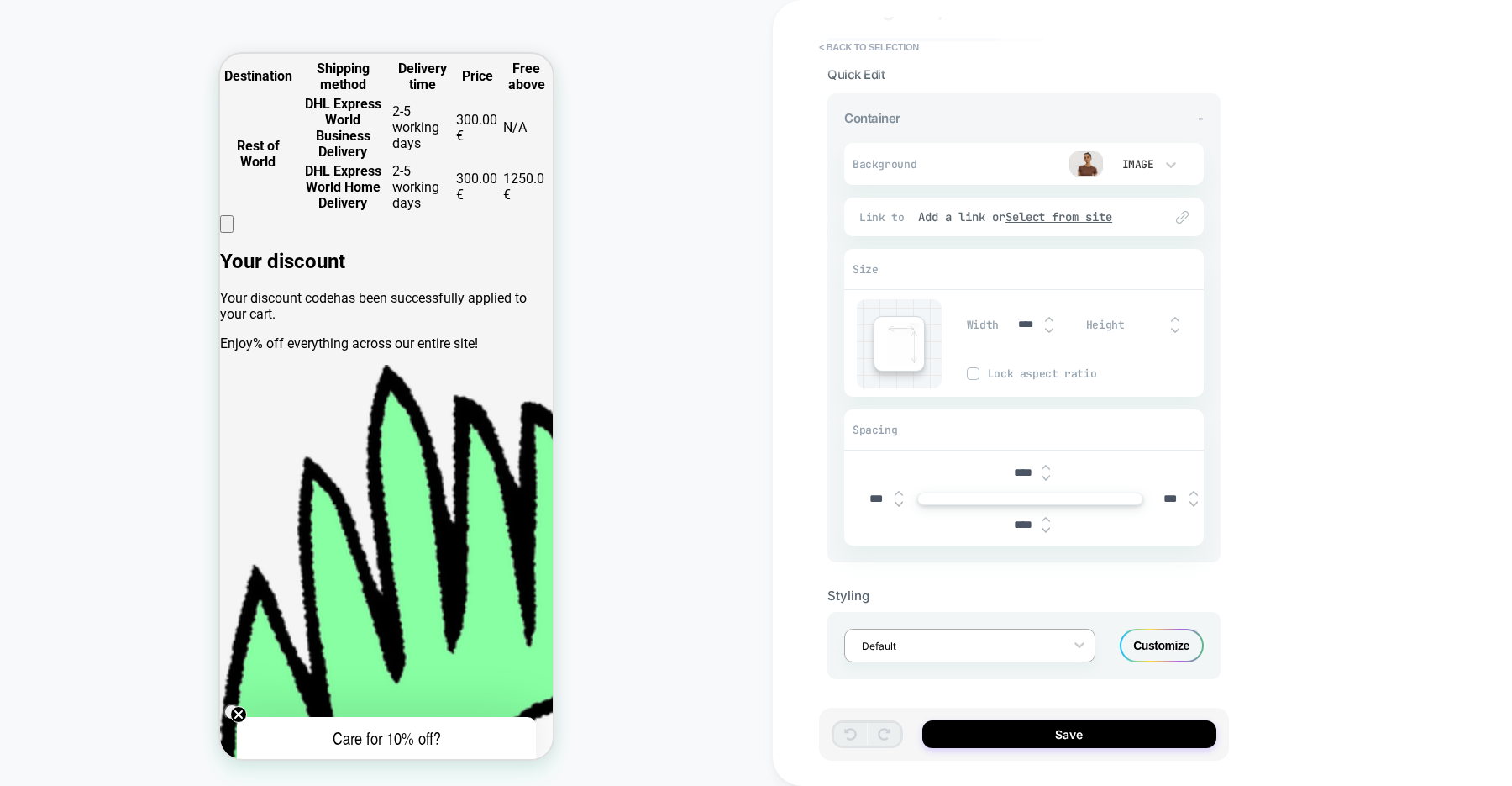
click at [954, 641] on div at bounding box center [959, 646] width 194 height 16
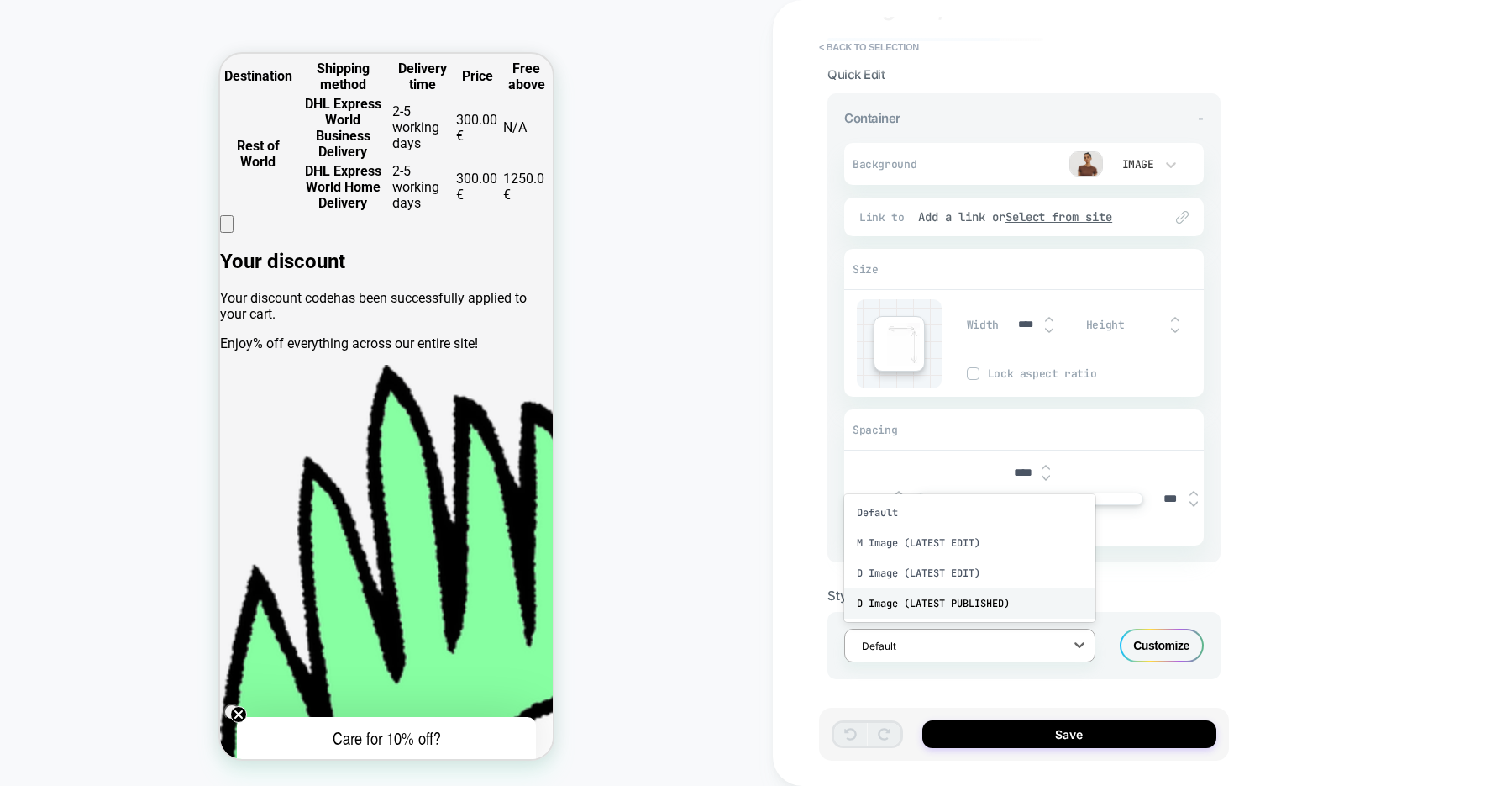
scroll to position [0, 332]
click at [1024, 600] on div "D Image (LATEST PUBLISHED)" at bounding box center [970, 603] width 251 height 30
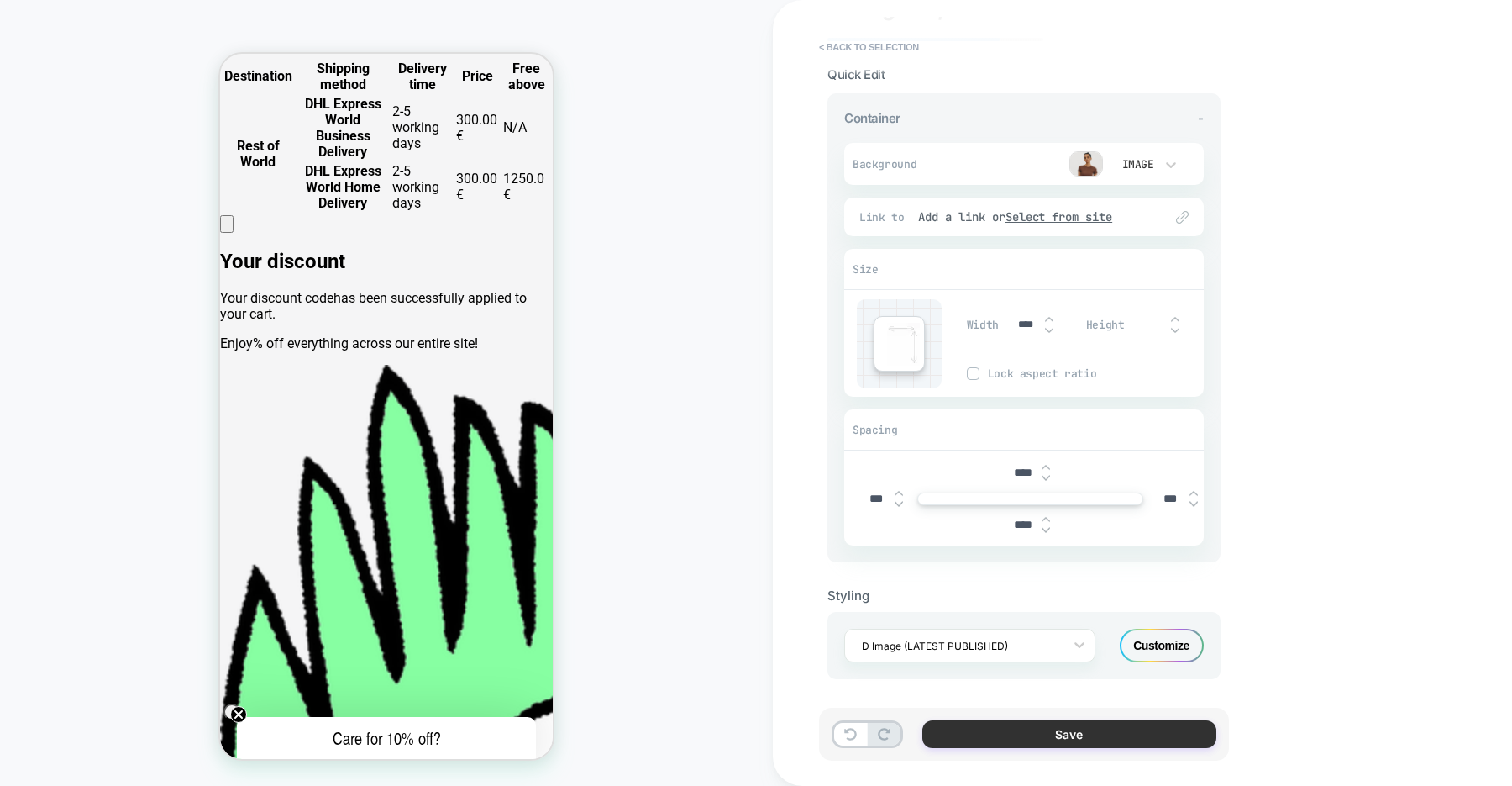
click at [974, 739] on button "Save" at bounding box center [1069, 734] width 294 height 27
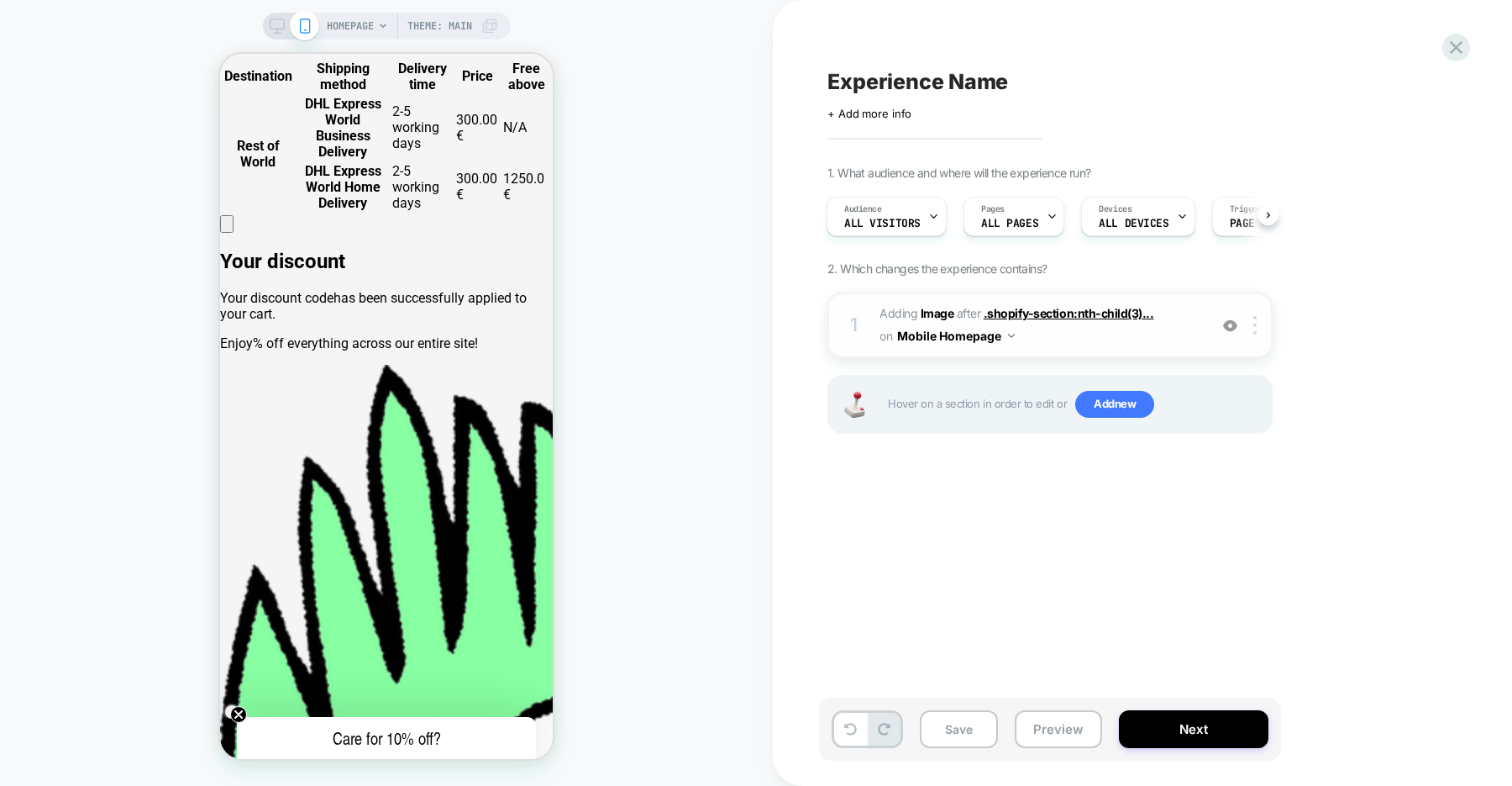
scroll to position [0, 666]
click at [1005, 336] on button "Mobile Homepage" at bounding box center [956, 336] width 117 height 25
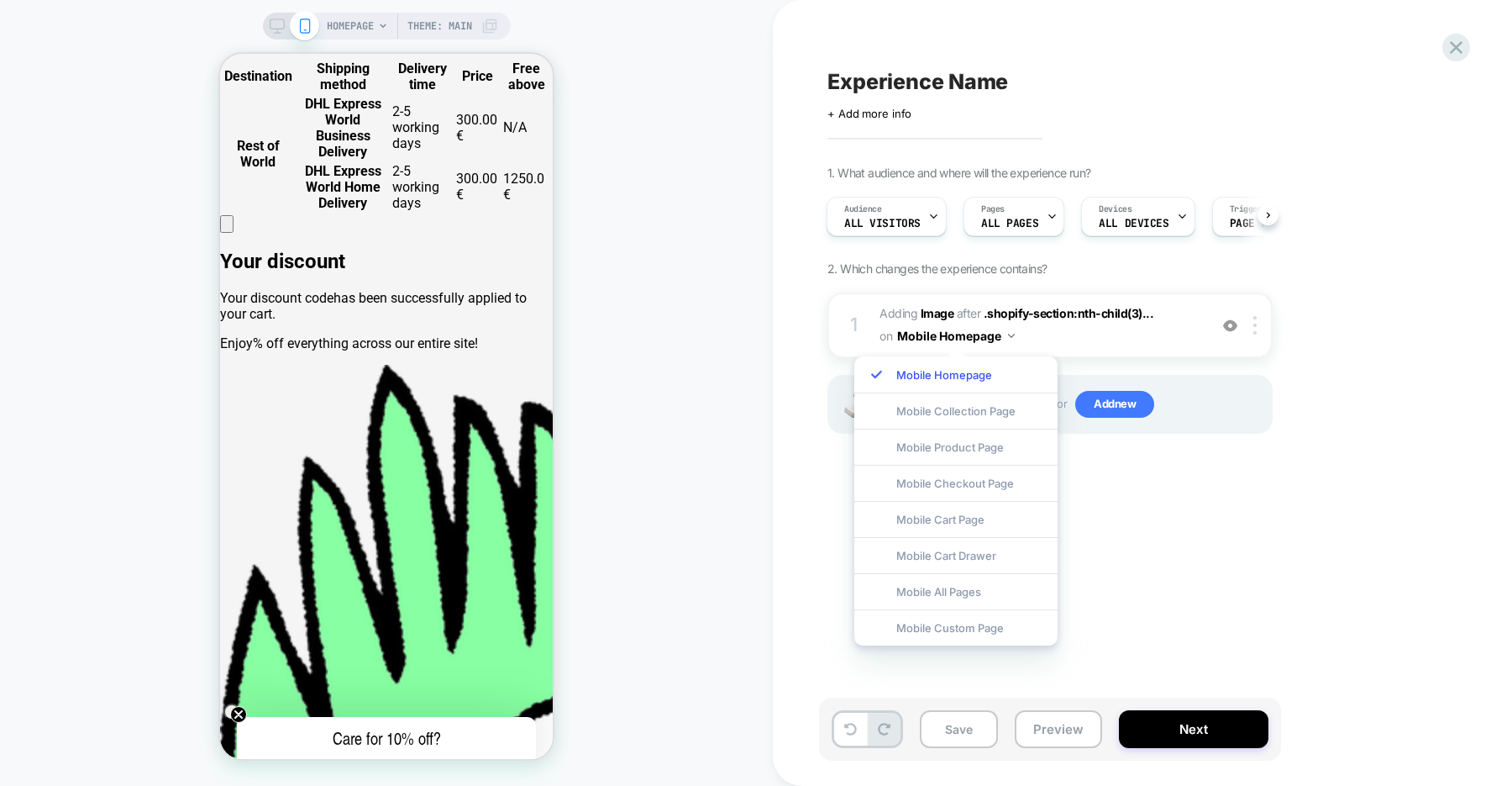
click at [1149, 521] on div "Experience Name Click to edit experience details + Add more info 1. What audien…" at bounding box center [1134, 393] width 630 height 752
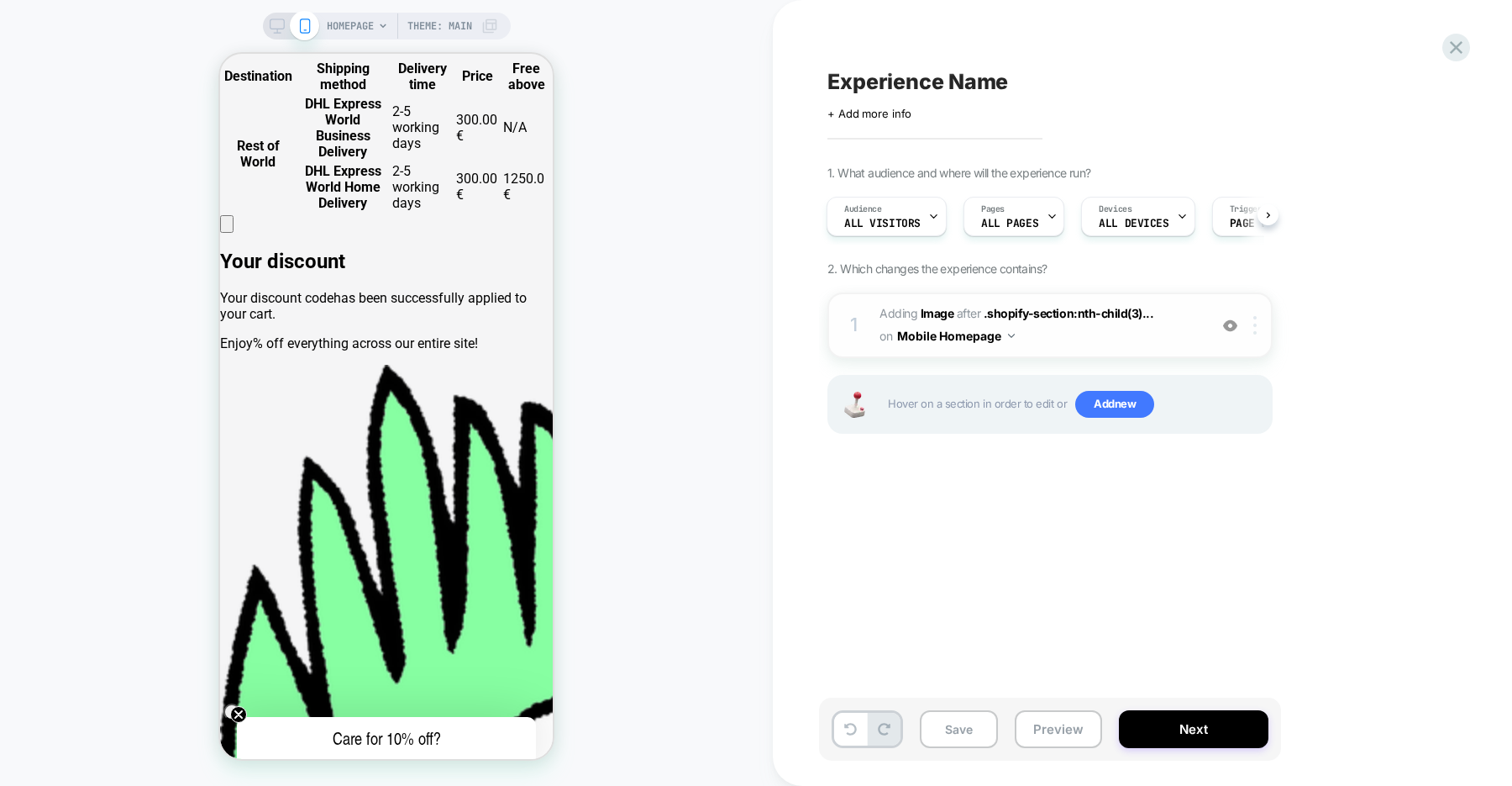
click at [1258, 321] on div at bounding box center [1257, 325] width 27 height 19
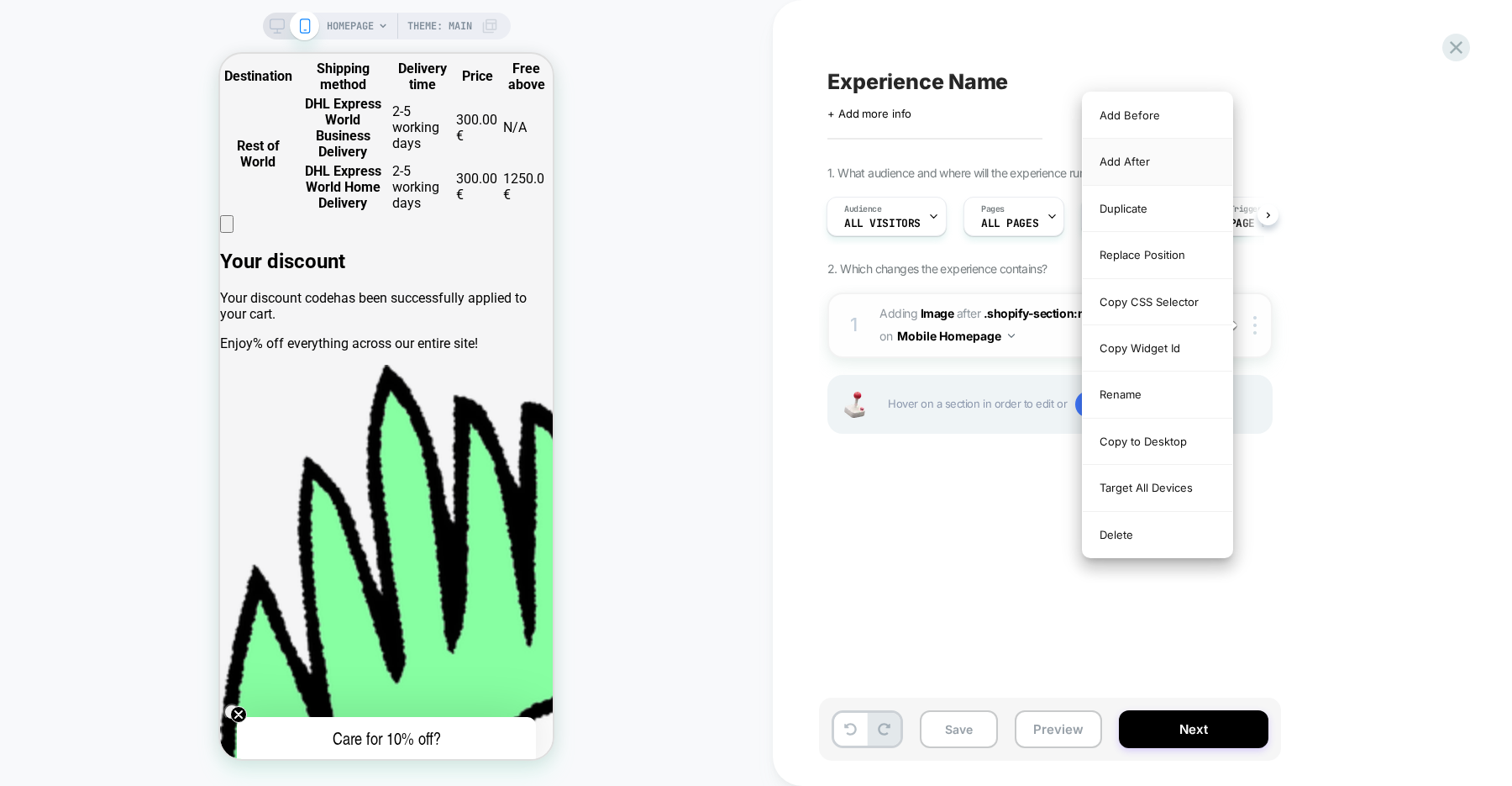
scroll to position [0, 0]
click at [1152, 256] on div "Replace Position" at bounding box center [1158, 255] width 150 height 46
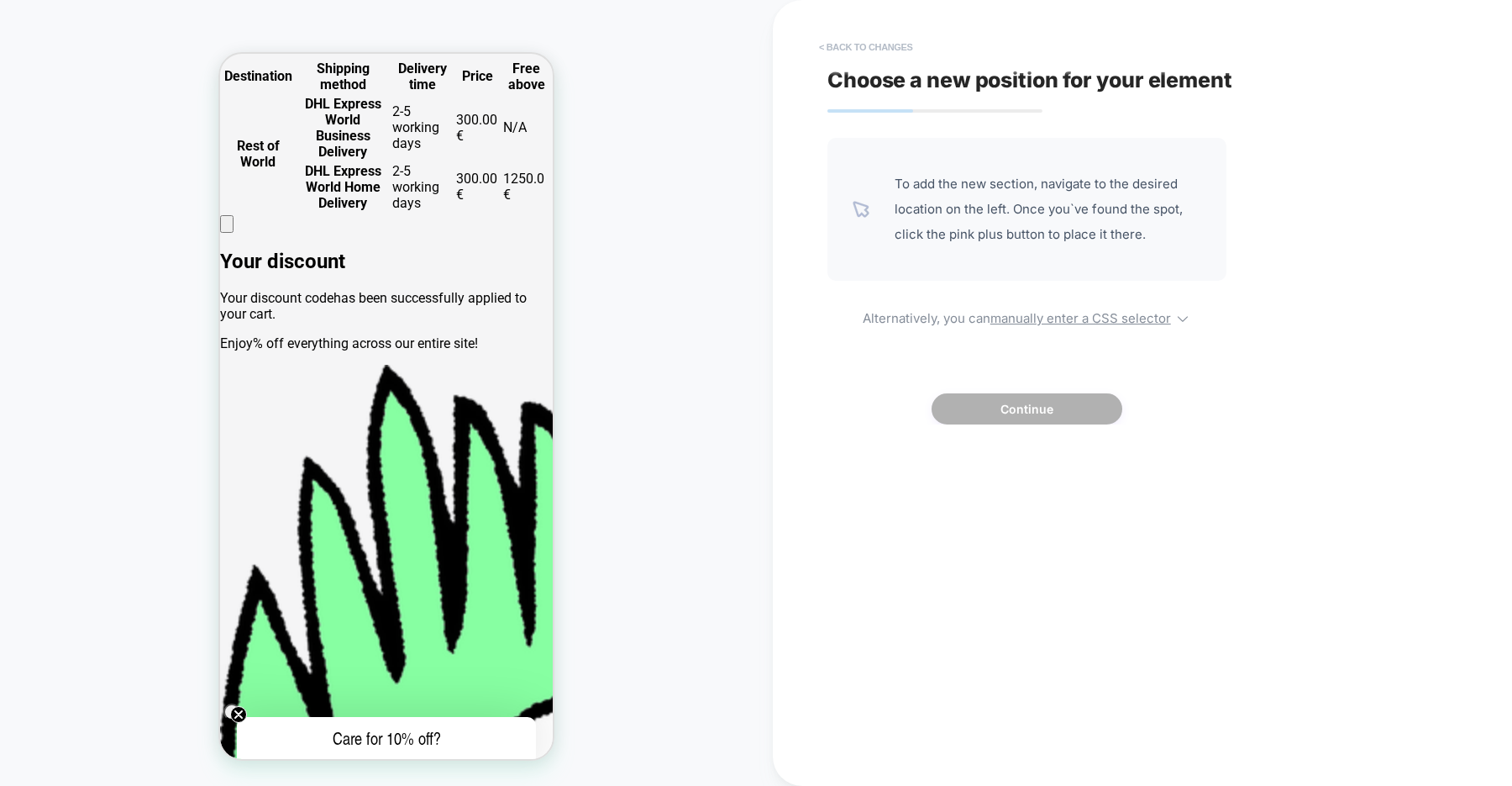
click at [853, 48] on button "< Back to changes" at bounding box center [866, 47] width 111 height 26
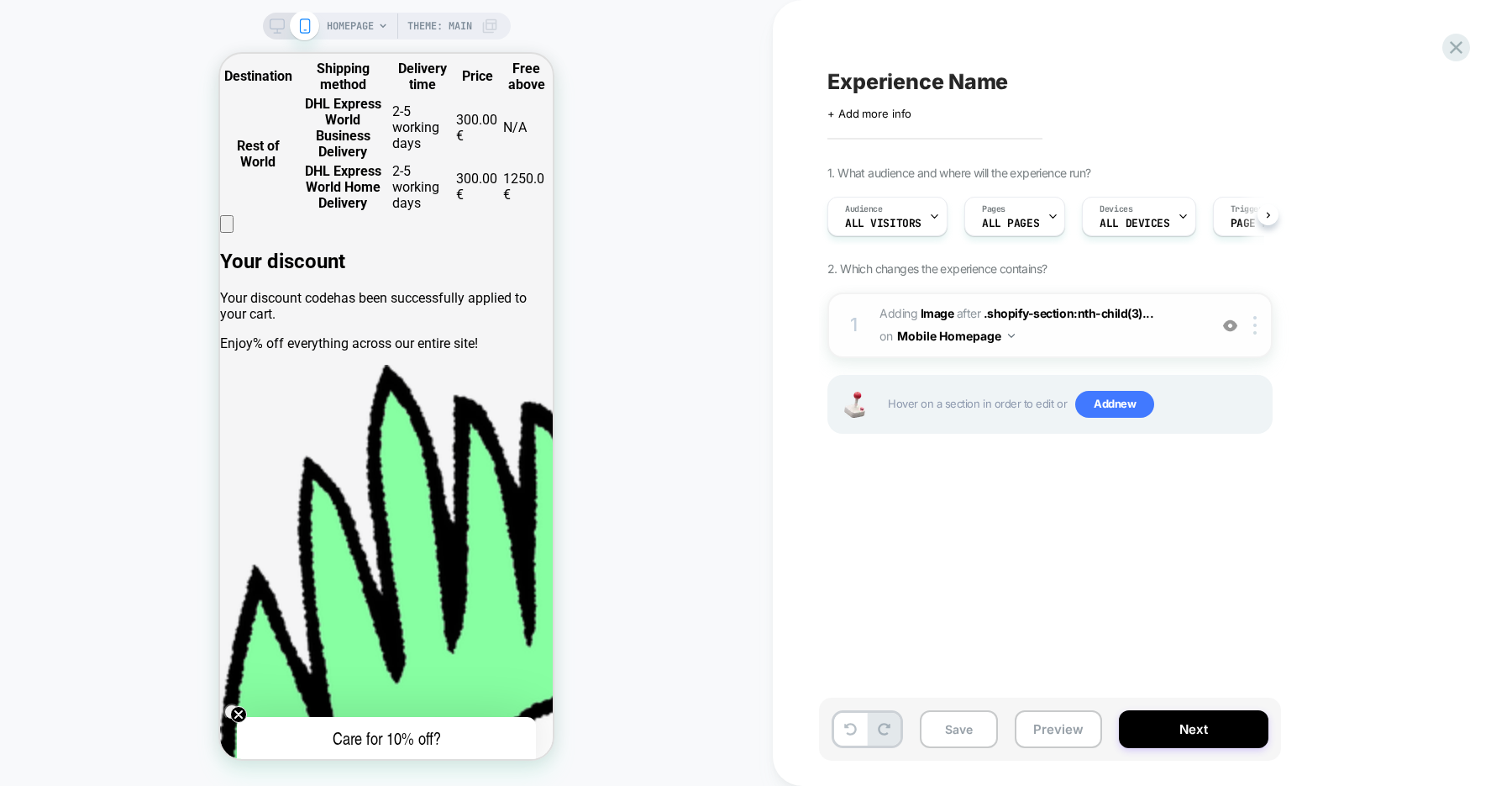
scroll to position [0, 1]
click at [1254, 327] on img at bounding box center [1255, 325] width 4 height 19
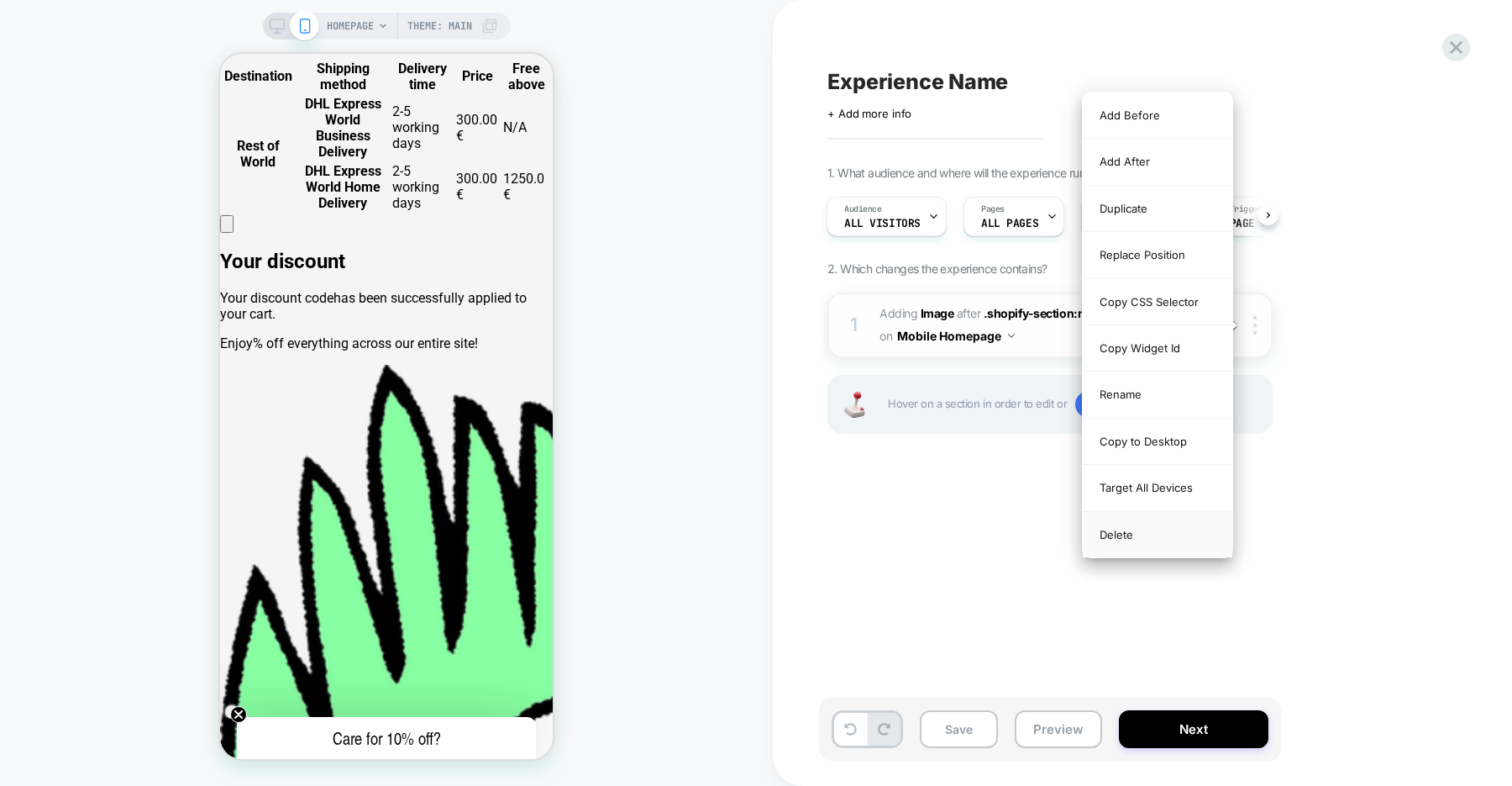
click at [1160, 526] on div "Delete" at bounding box center [1158, 534] width 150 height 45
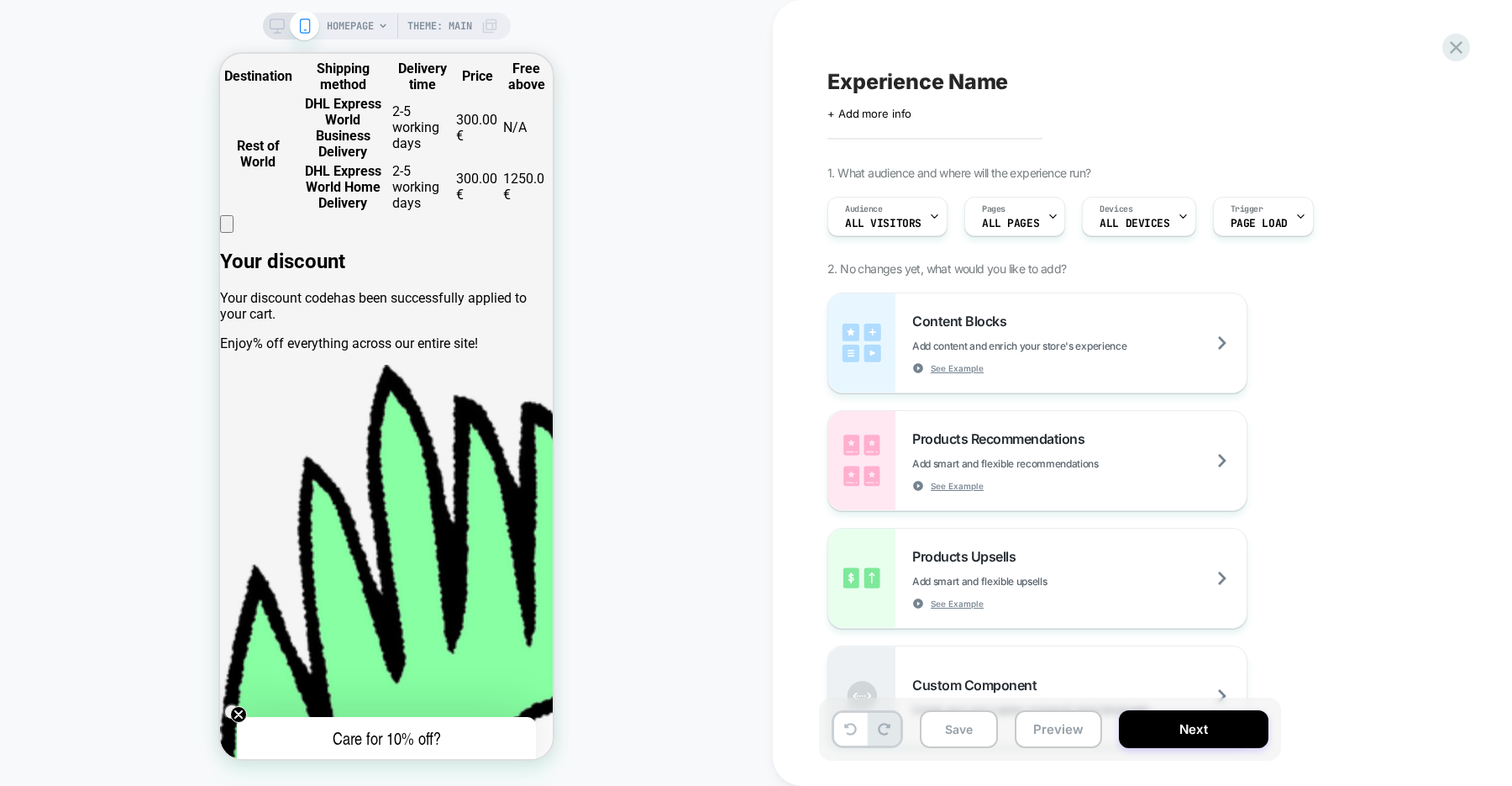
scroll to position [0, 332]
click at [1452, 49] on icon at bounding box center [1456, 48] width 23 height 23
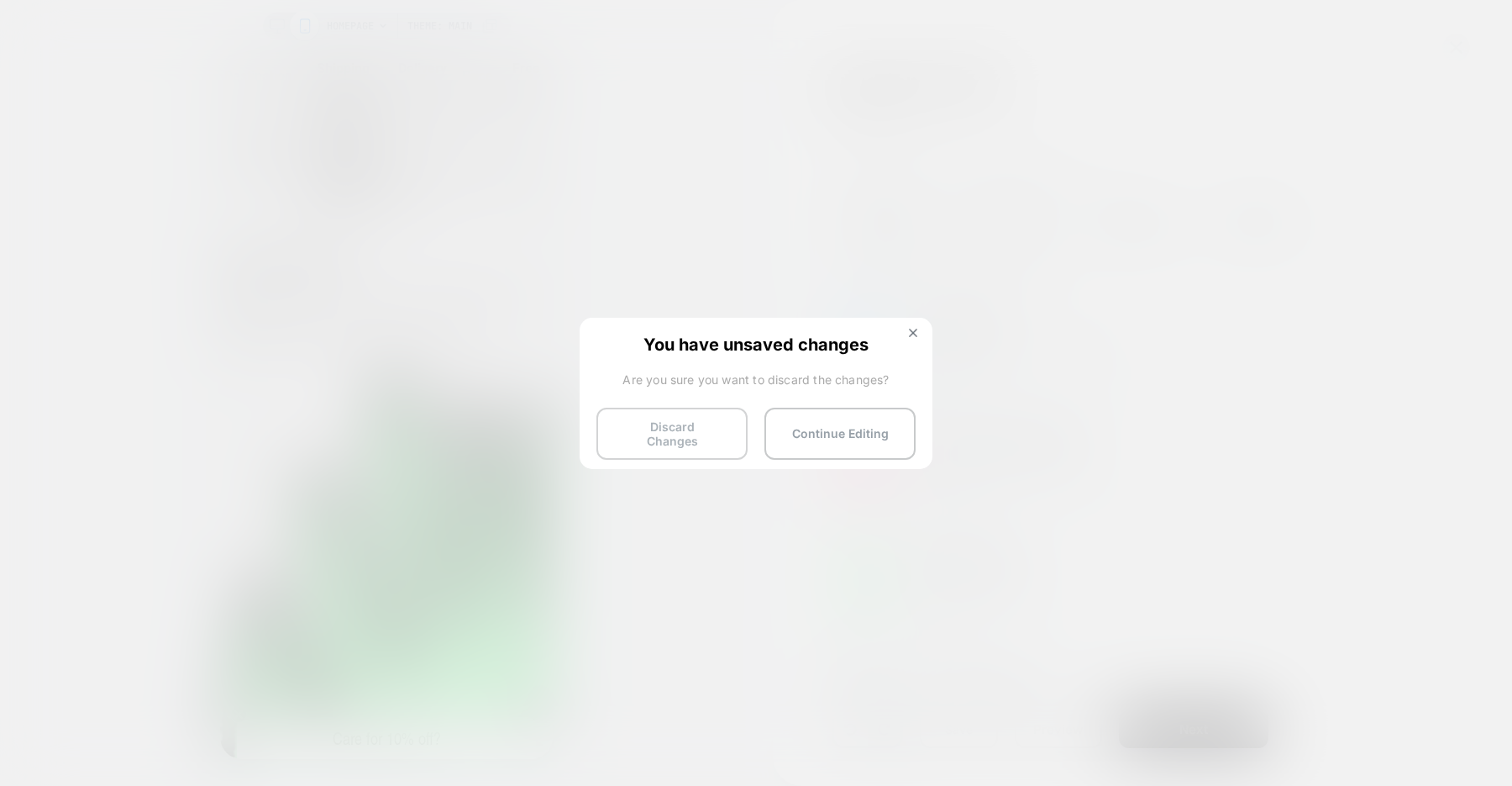
click at [672, 436] on button "Discard Changes" at bounding box center [672, 433] width 152 height 52
